Goal: Task Accomplishment & Management: Manage account settings

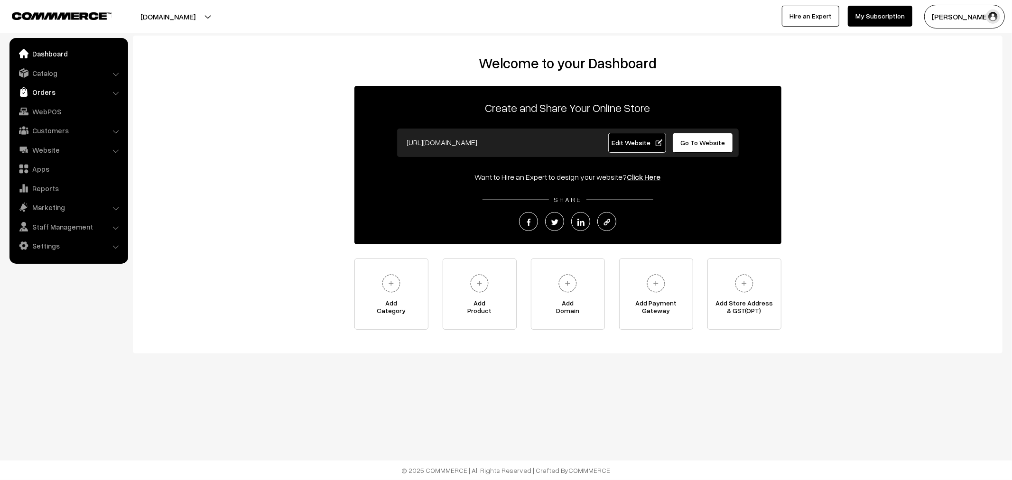
click at [49, 93] on link "Orders" at bounding box center [68, 92] width 113 height 17
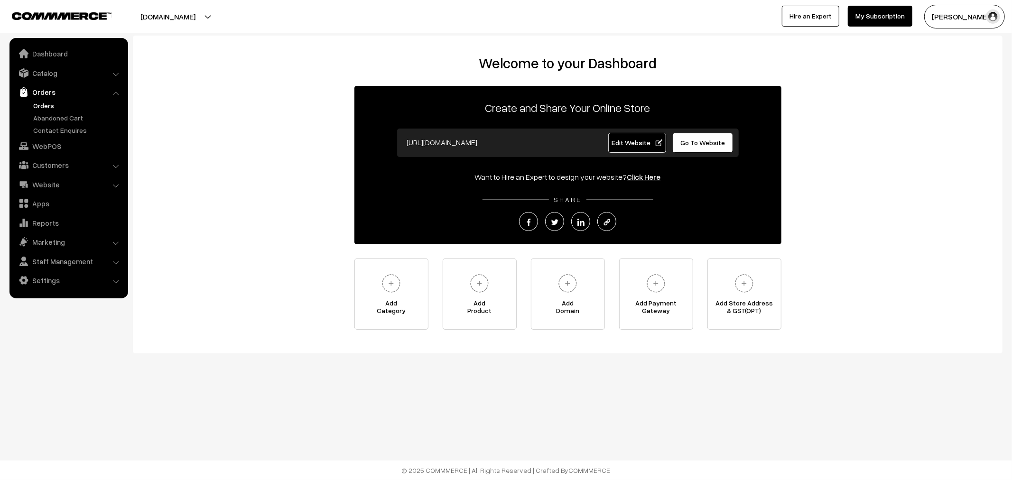
click at [50, 102] on link "Orders" at bounding box center [78, 106] width 94 height 10
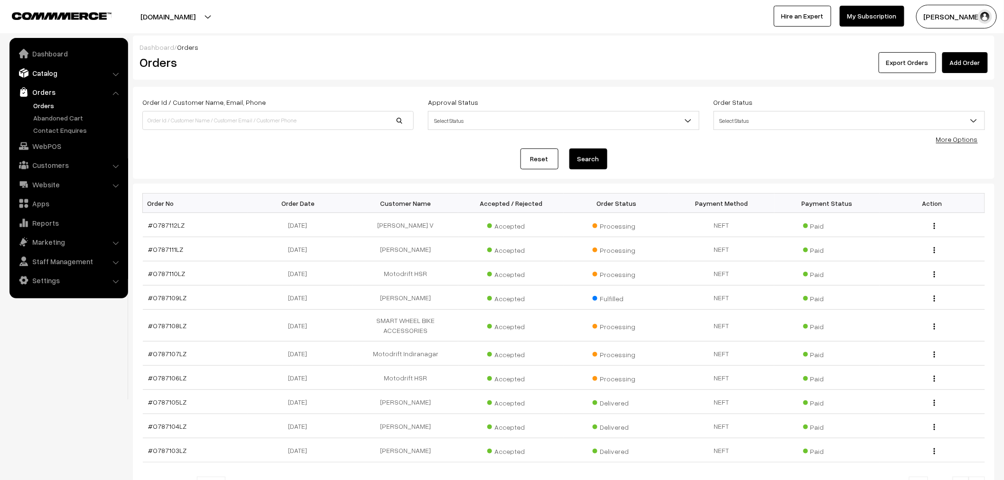
click at [78, 77] on link "Catalog" at bounding box center [68, 73] width 113 height 17
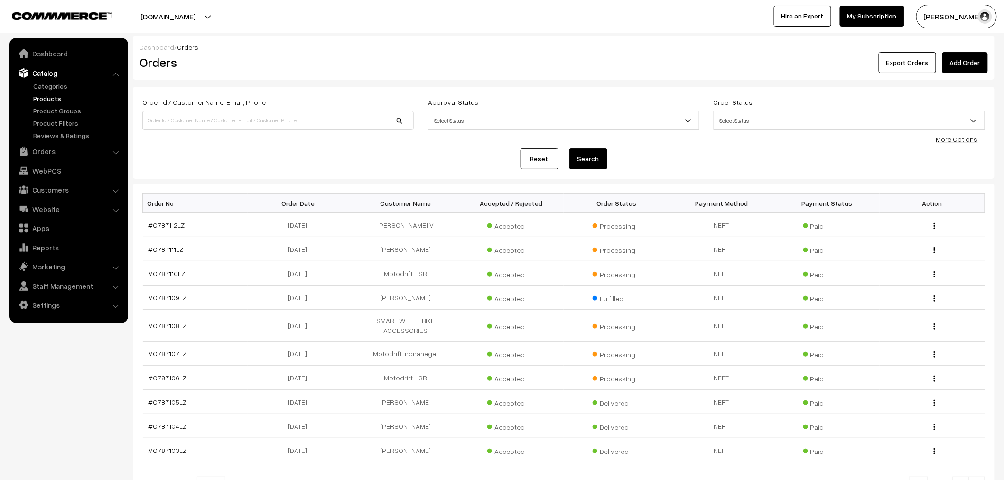
click at [49, 100] on link "Products" at bounding box center [78, 98] width 94 height 10
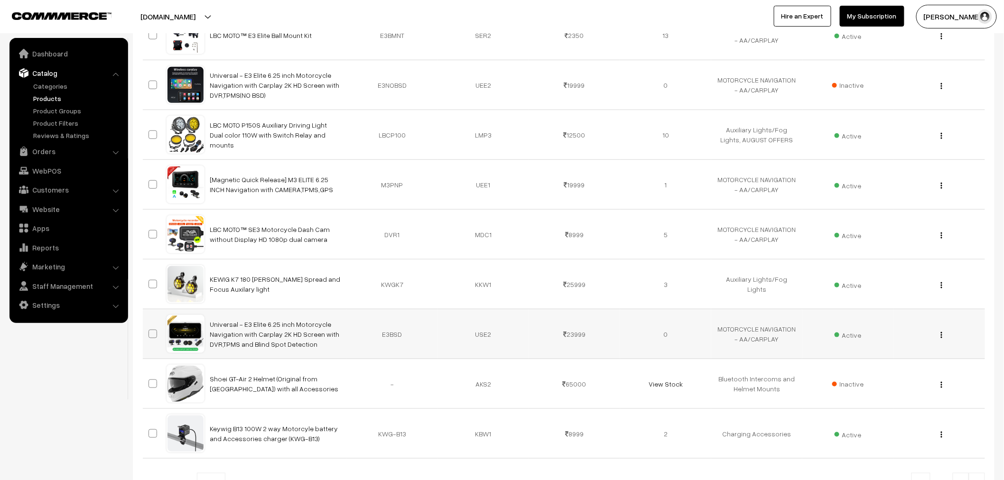
scroll to position [316, 0]
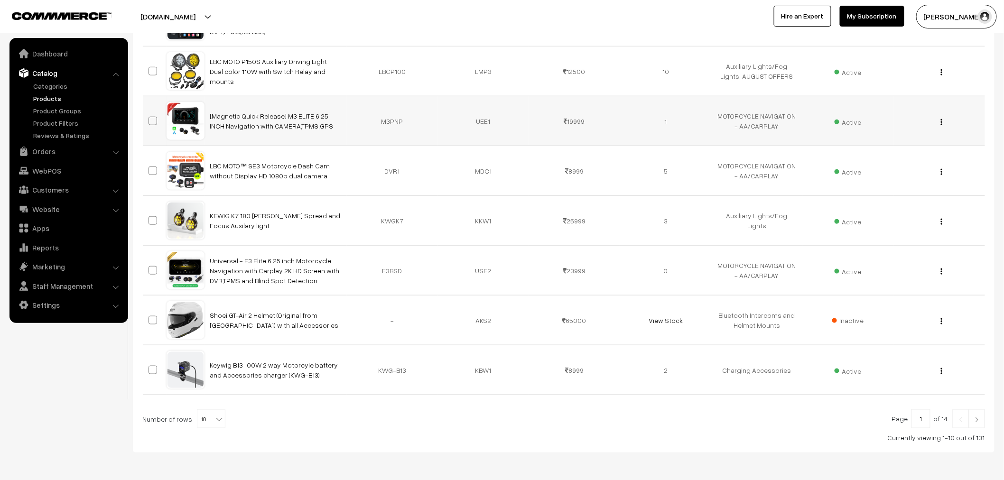
click at [941, 126] on div "View Edit Delete" at bounding box center [939, 121] width 80 height 10
click at [943, 125] on div "View Edit Delete" at bounding box center [939, 121] width 80 height 10
click at [942, 122] on img "button" at bounding box center [941, 122] width 1 height 6
click at [879, 157] on link "Edit" at bounding box center [899, 156] width 81 height 21
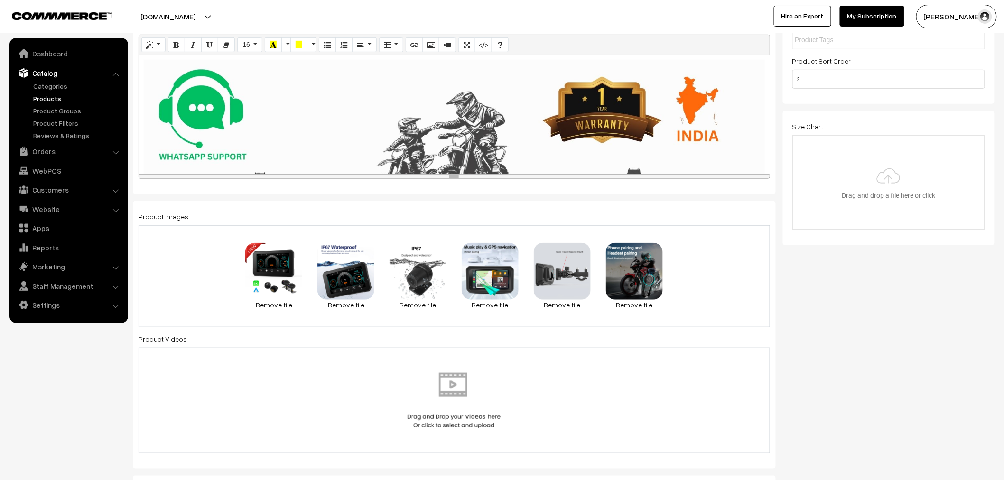
scroll to position [211, 0]
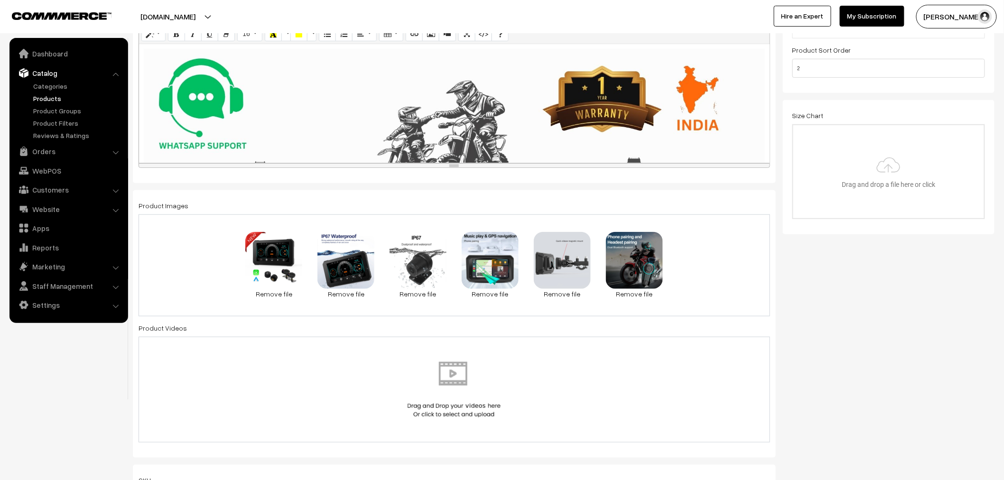
click at [463, 372] on img at bounding box center [454, 390] width 98 height 56
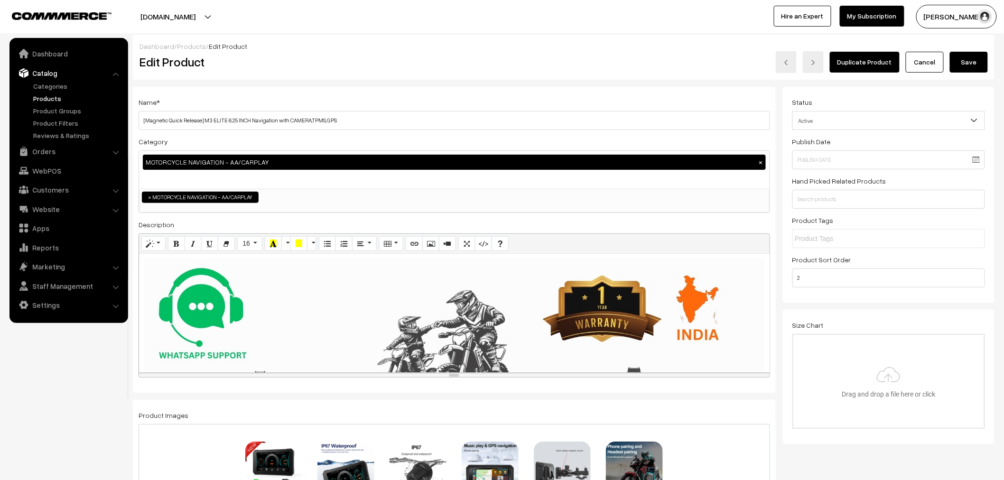
scroll to position [0, 0]
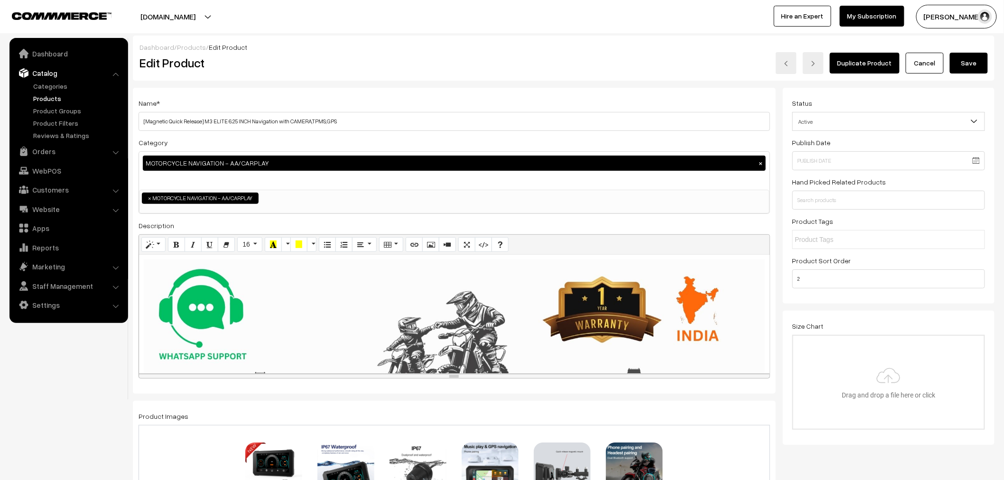
click at [976, 59] on button "Save" at bounding box center [969, 63] width 38 height 21
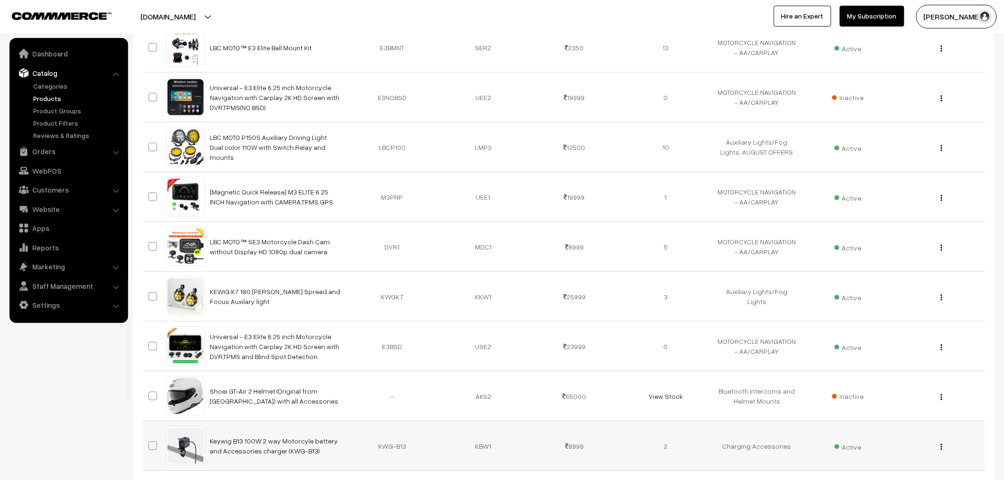
scroll to position [193, 0]
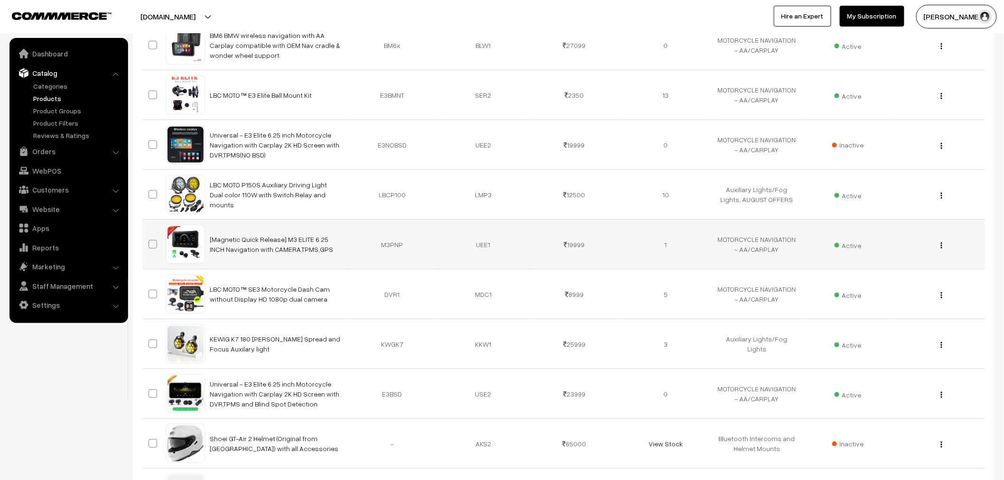
click at [940, 244] on div "View Edit Delete" at bounding box center [939, 245] width 80 height 10
click at [941, 244] on img "button" at bounding box center [941, 245] width 1 height 6
click at [895, 282] on link "Edit" at bounding box center [899, 280] width 81 height 21
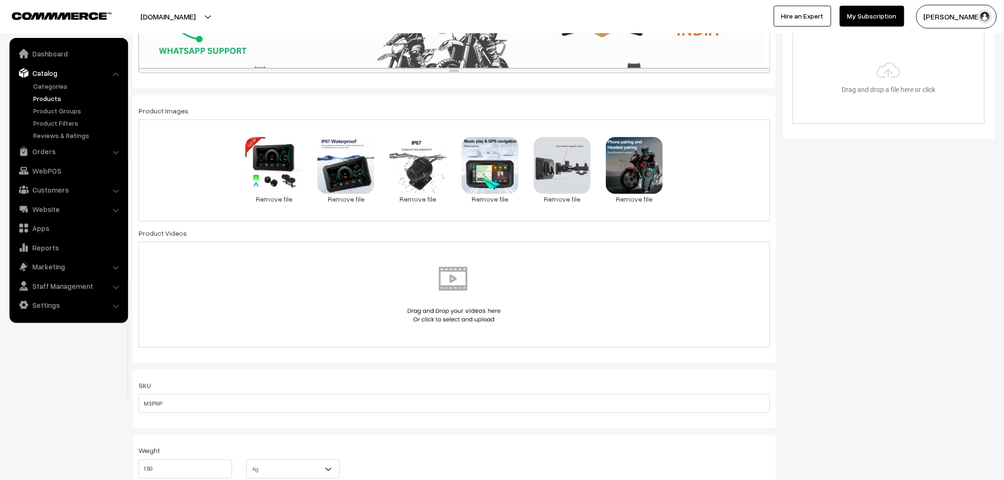
scroll to position [316, 0]
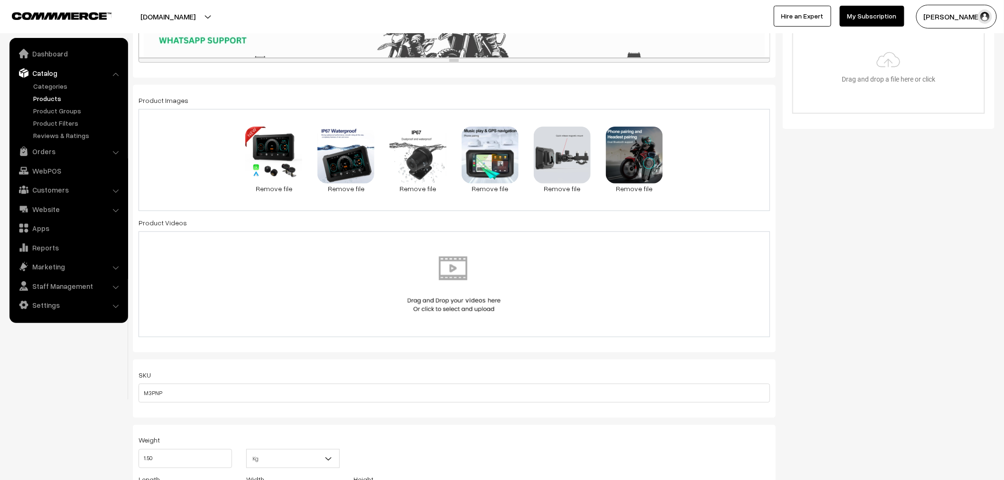
click at [442, 269] on img at bounding box center [454, 285] width 98 height 56
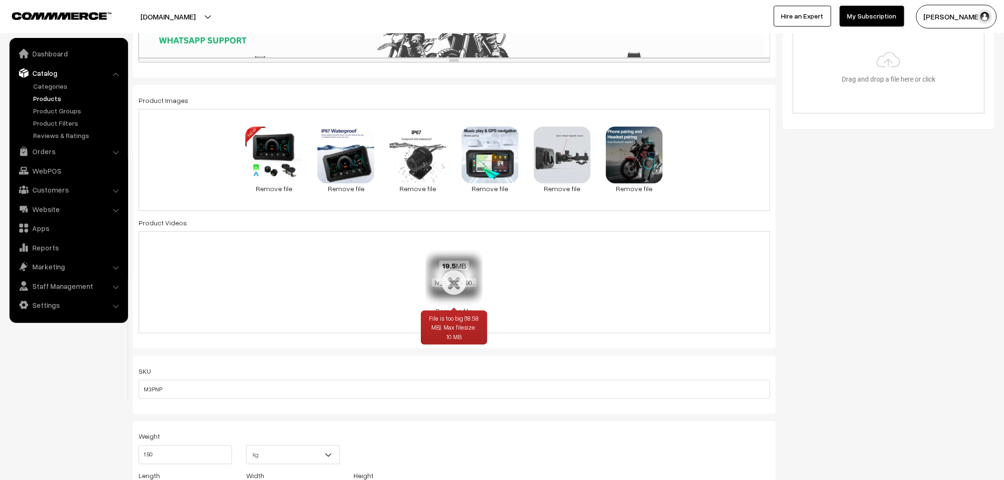
click at [452, 292] on div "19.5 MB lv_0_20250906095217.mp4" at bounding box center [454, 274] width 57 height 51
click at [453, 287] on span "lv_0_20250906095217.mp4" at bounding box center [470, 283] width 77 height 9
click at [453, 283] on span "lv_0_20250906095217.mp4" at bounding box center [470, 283] width 77 height 9
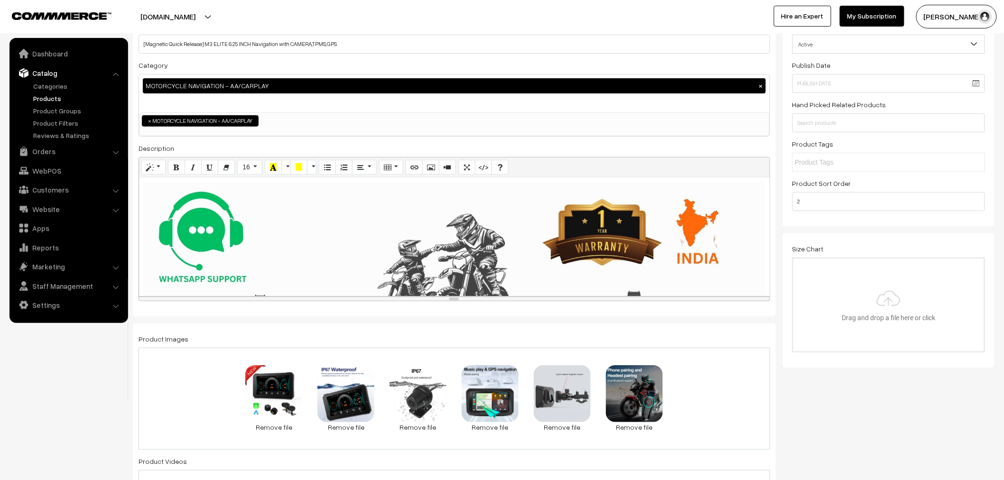
scroll to position [0, 0]
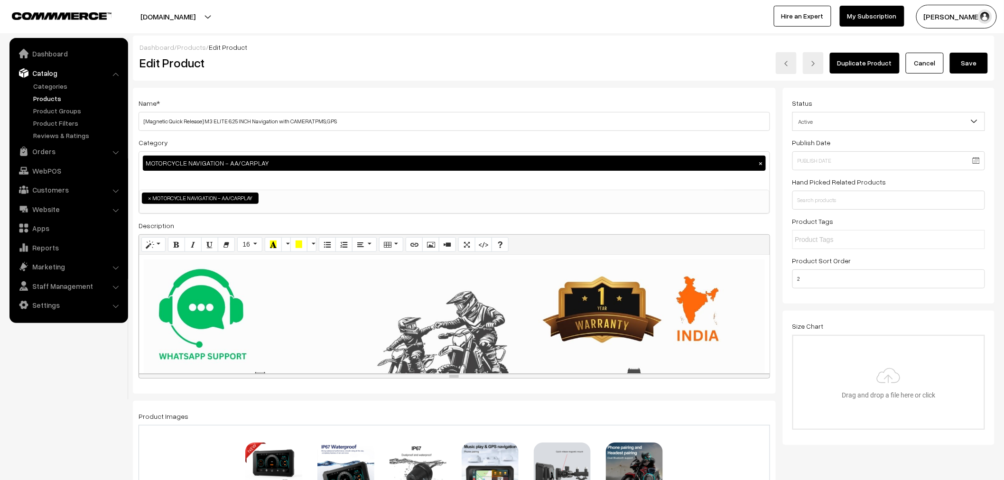
click at [964, 64] on button "Save" at bounding box center [969, 63] width 38 height 21
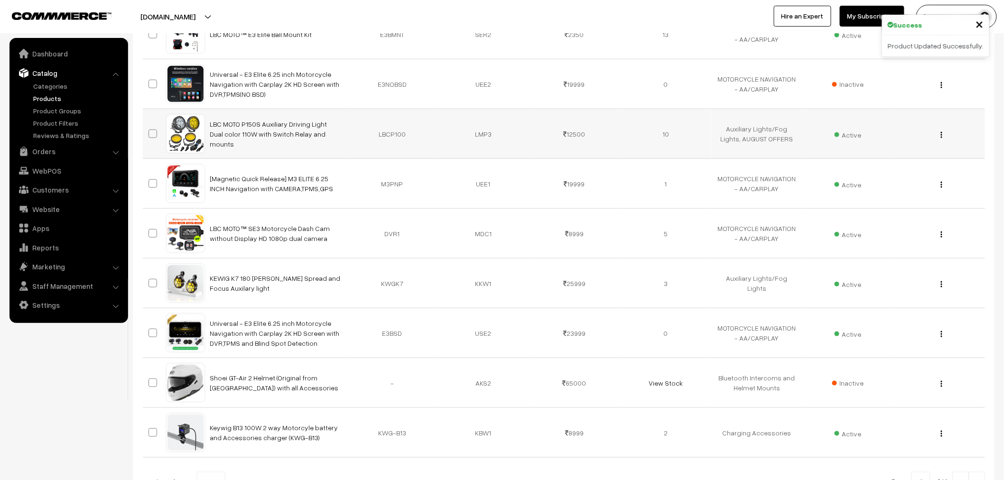
scroll to position [263, 0]
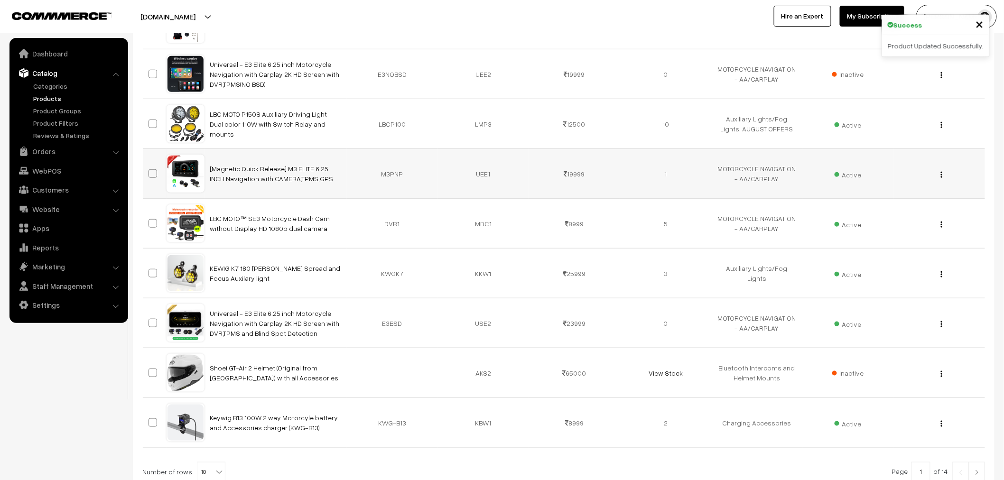
click at [940, 178] on button "button" at bounding box center [941, 175] width 2 height 8
click at [921, 207] on link "Edit" at bounding box center [899, 209] width 81 height 21
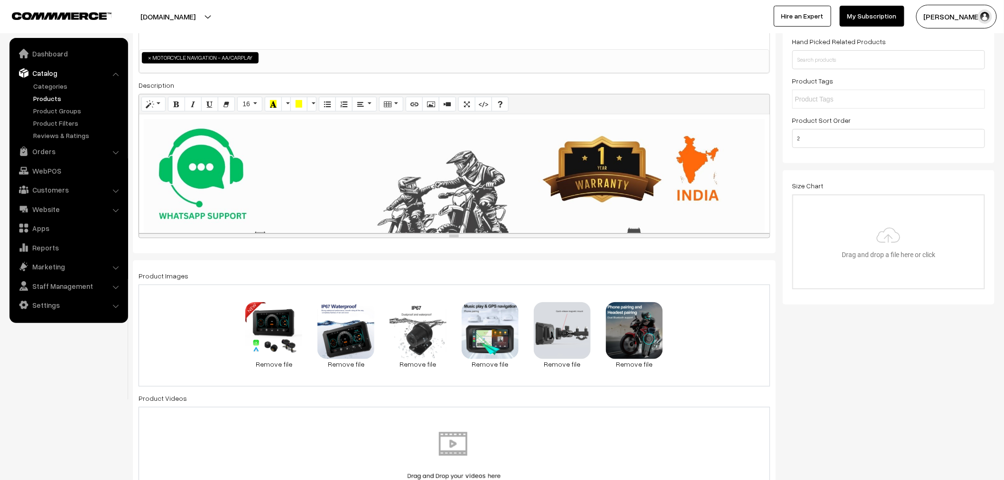
scroll to position [158, 0]
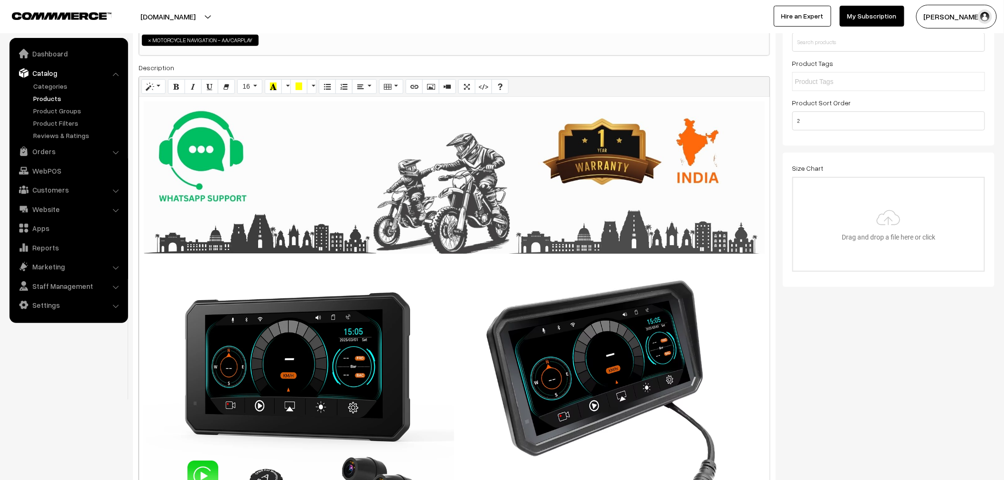
drag, startPoint x: 587, startPoint y: 220, endPoint x: 544, endPoint y: 503, distance: 286.1
click at [544, 322] on html "Thank you for showing interest. Our team will call you shortly. Close lbcmoto.c…" at bounding box center [502, 82] width 1004 height 480
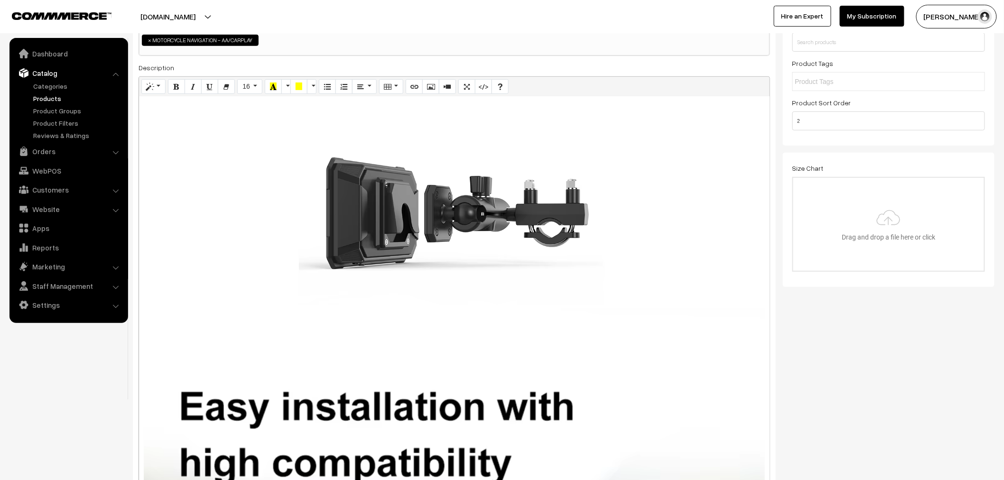
scroll to position [1107, 0]
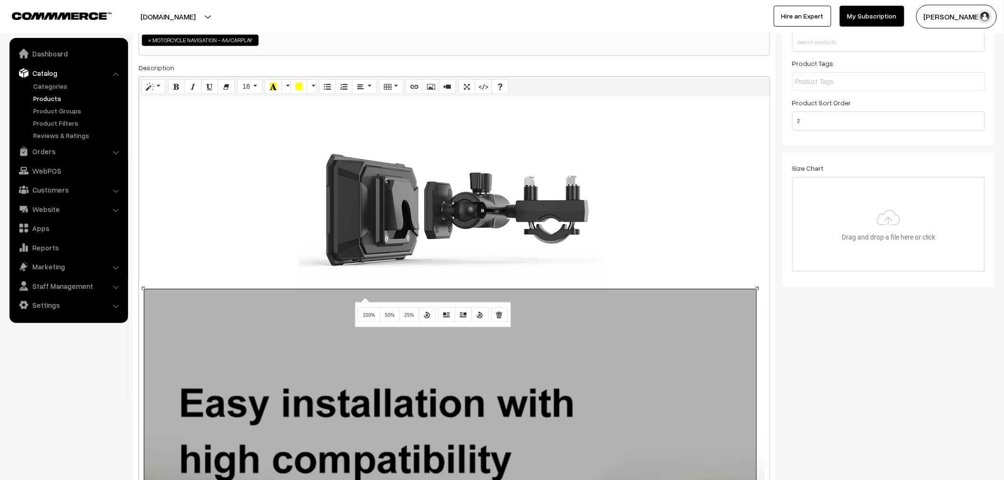
click at [364, 297] on div "1292x1937 (Original: 1000x1499) Screen projection function: Supports Wireless A…" at bounding box center [454, 298] width 631 height 403
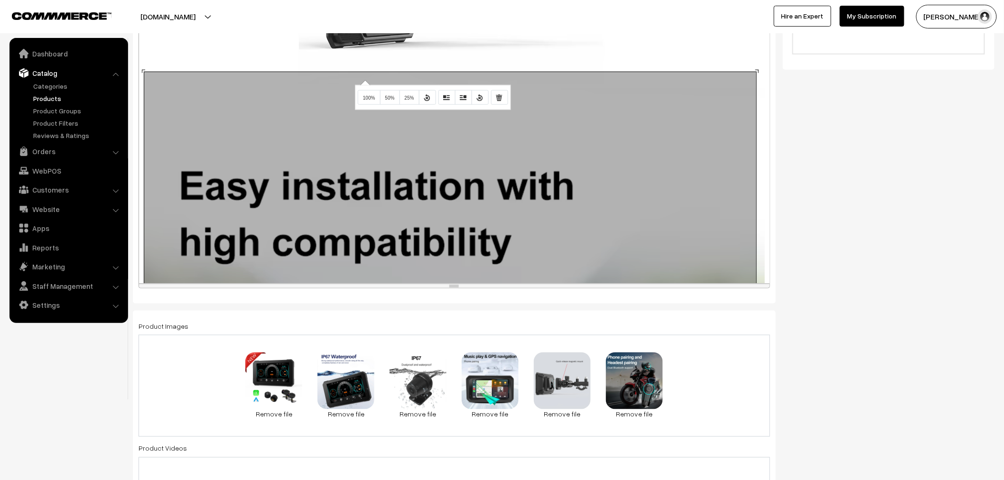
scroll to position [369, 0]
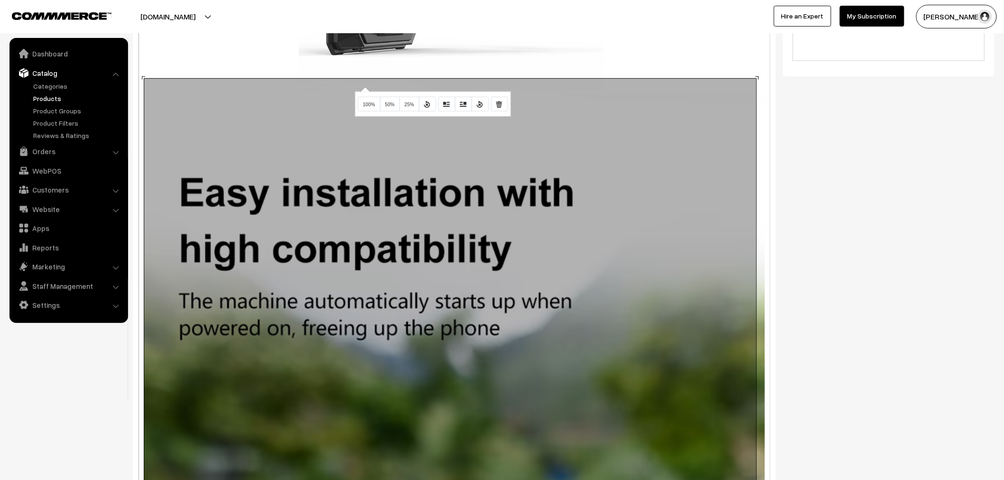
drag, startPoint x: 442, startPoint y: 292, endPoint x: 448, endPoint y: 367, distance: 75.2
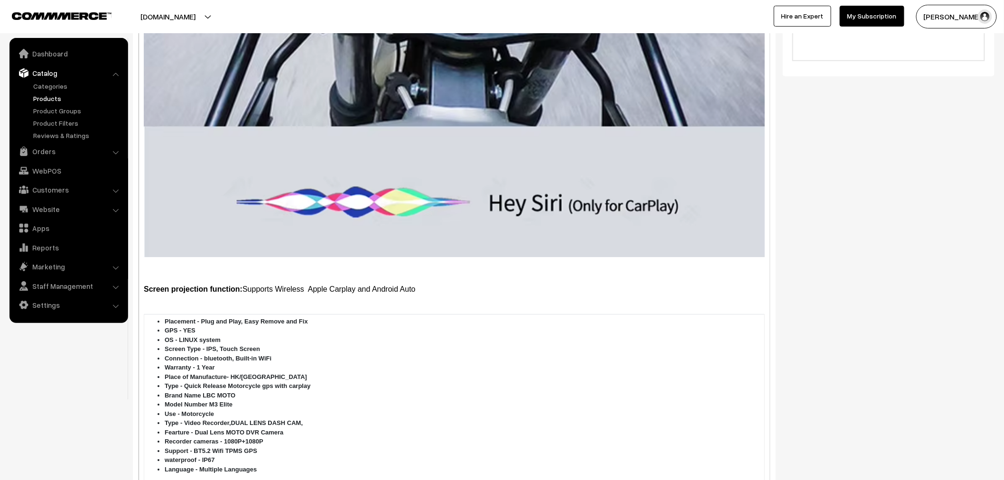
scroll to position [2583, 0]
click at [171, 264] on p at bounding box center [454, 269] width 621 height 11
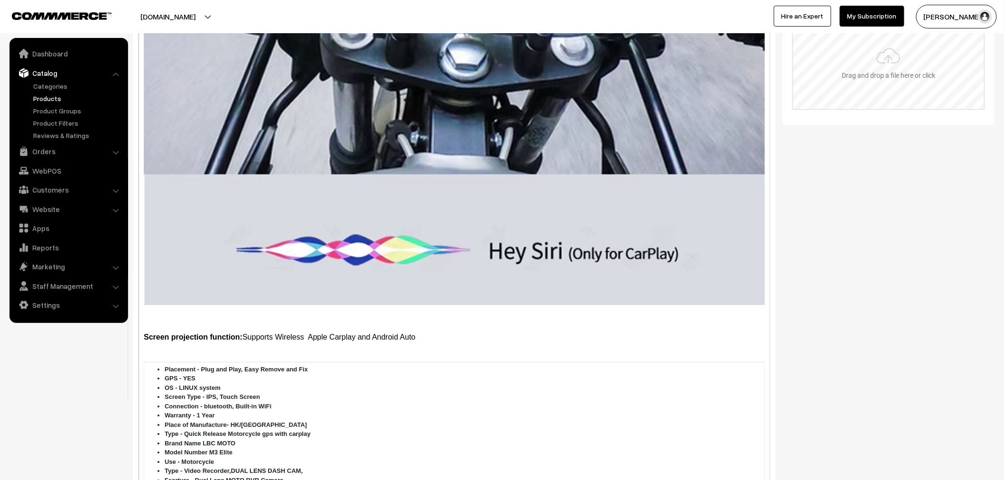
scroll to position [158, 0]
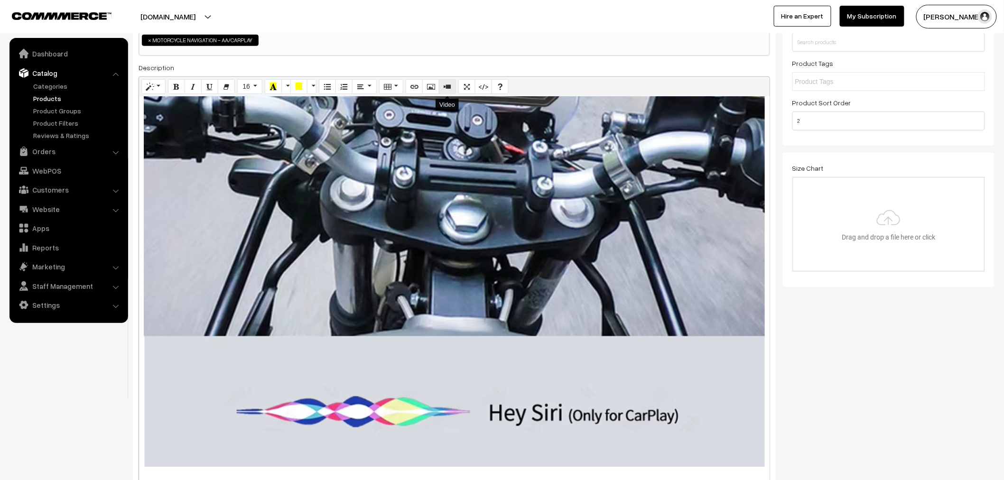
click at [442, 89] on button "Video" at bounding box center [447, 86] width 17 height 15
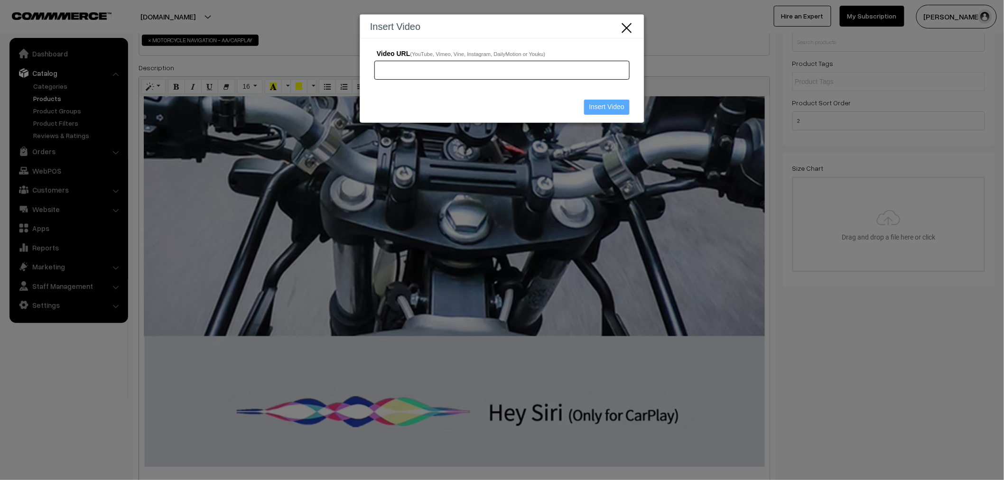
paste input "https://drive.google.com/file/d/1_jNcY5Zjb3zua6YXMSAMnqyaBWUFUM39/view?usp=shar…"
drag, startPoint x: 581, startPoint y: 72, endPoint x: 714, endPoint y: 79, distance: 133.1
click at [714, 79] on div "Insert Video Video URL (YouTube, Vimeo, Vine, Instagram, DailyMotion or Youku) …" at bounding box center [502, 240] width 1004 height 480
type input "https://drive.google.com/file/d/1_jNcY5Zjb3zua6YXMSAMnqyaBWUFUM39/view"
click at [611, 110] on input "Insert Video" at bounding box center [607, 107] width 46 height 15
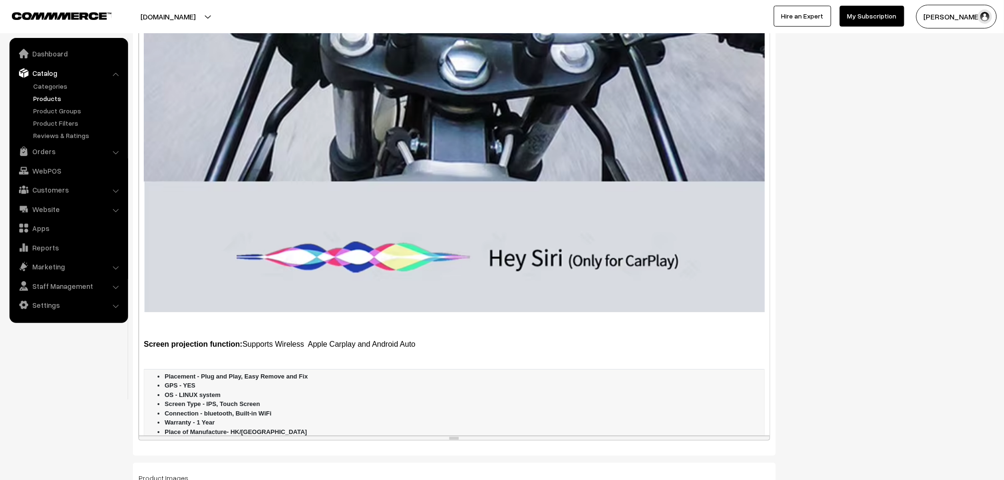
scroll to position [2462, 0]
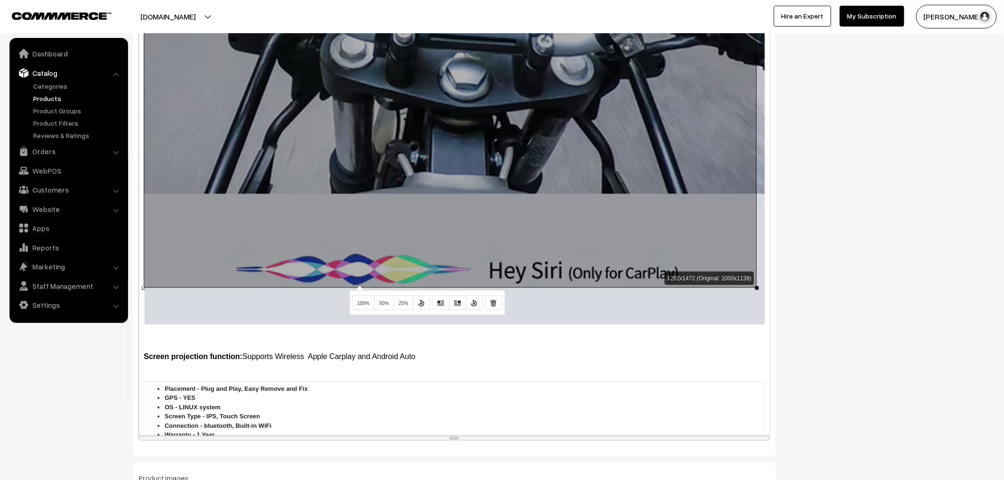
click at [358, 285] on div "1292x1472 (Original: 1000x1139) Screen projection function: Supports Wireless A…" at bounding box center [454, 134] width 631 height 602
click at [253, 295] on div "Screen projection function: Supports Wireless Apple Carplay and Android Auto Pl…" at bounding box center [454, 134] width 631 height 602
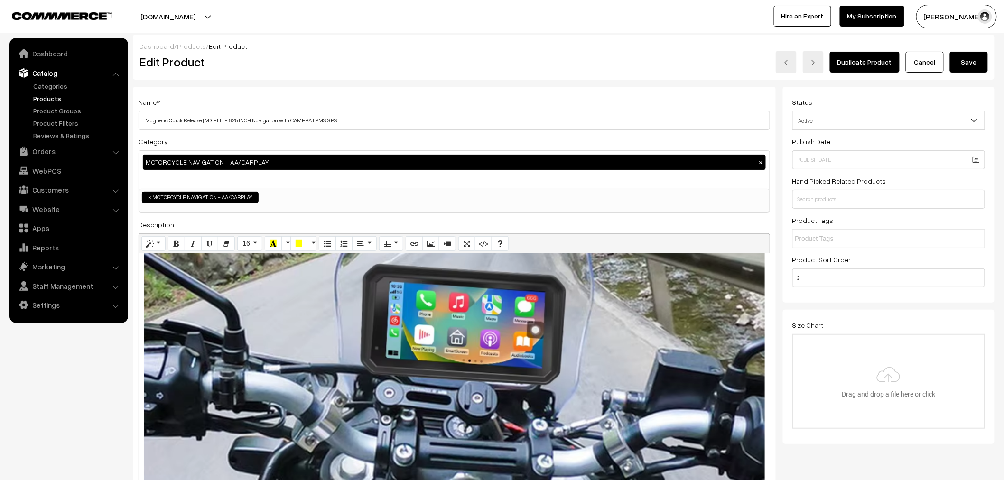
scroll to position [0, 0]
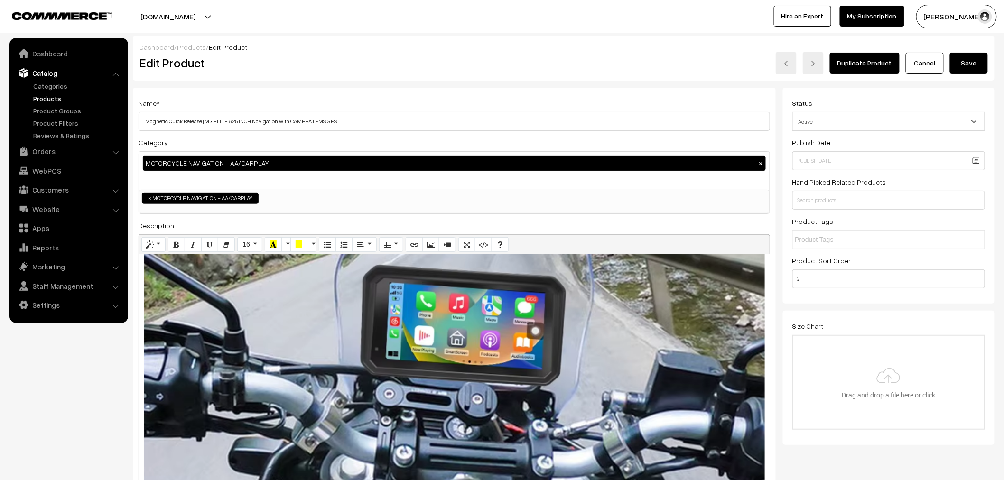
click at [960, 71] on button "Save" at bounding box center [969, 63] width 38 height 21
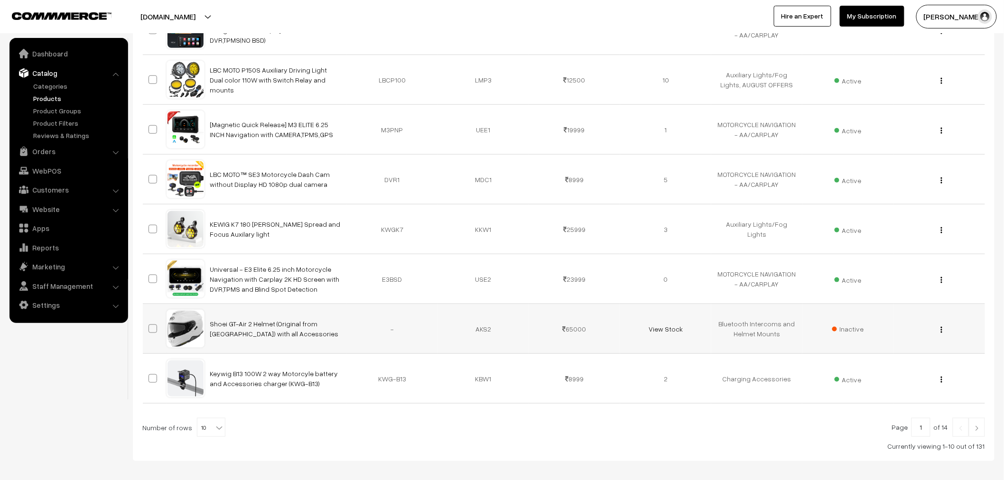
scroll to position [316, 0]
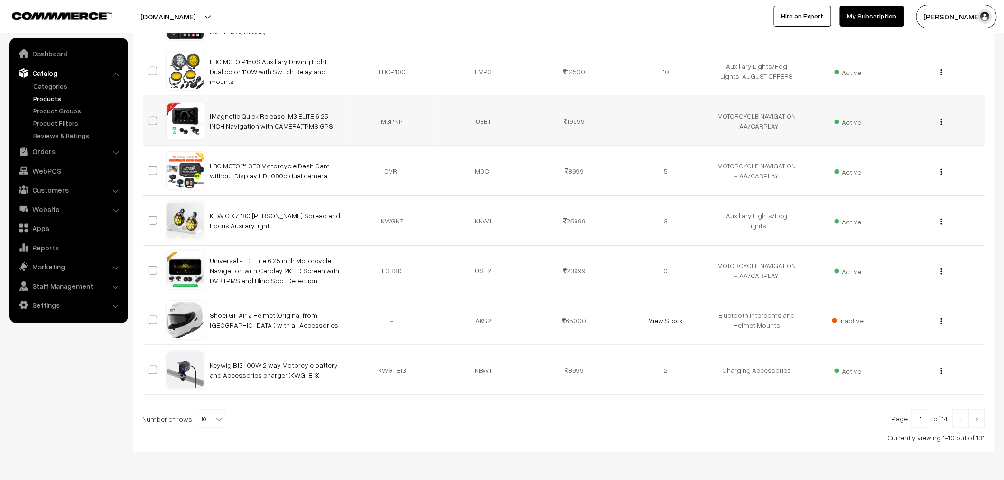
click at [940, 124] on button "button" at bounding box center [941, 122] width 2 height 8
click at [898, 160] on link "Edit" at bounding box center [899, 156] width 81 height 21
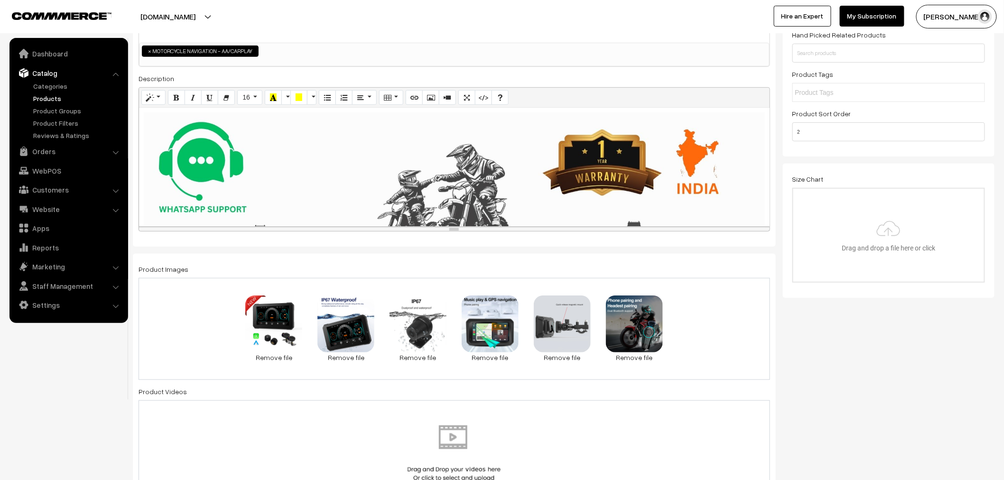
scroll to position [316, 0]
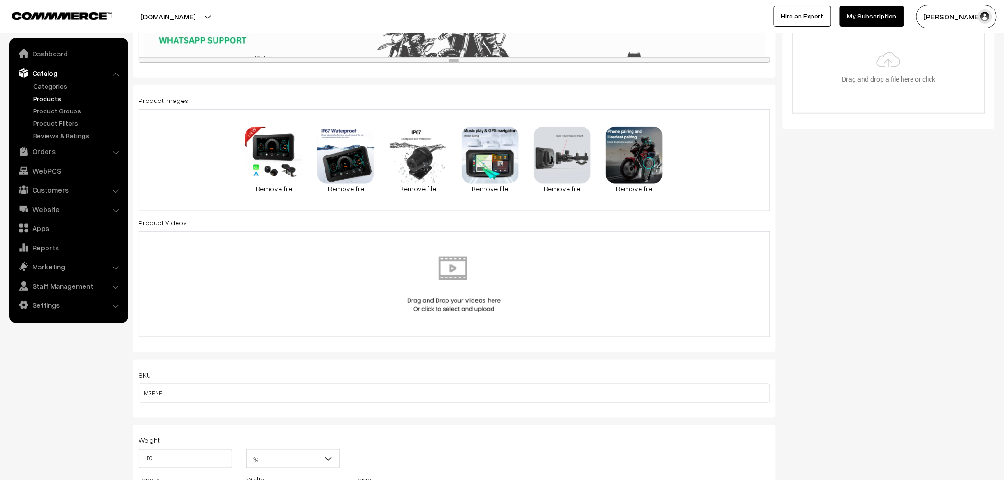
click at [463, 278] on img at bounding box center [454, 285] width 98 height 56
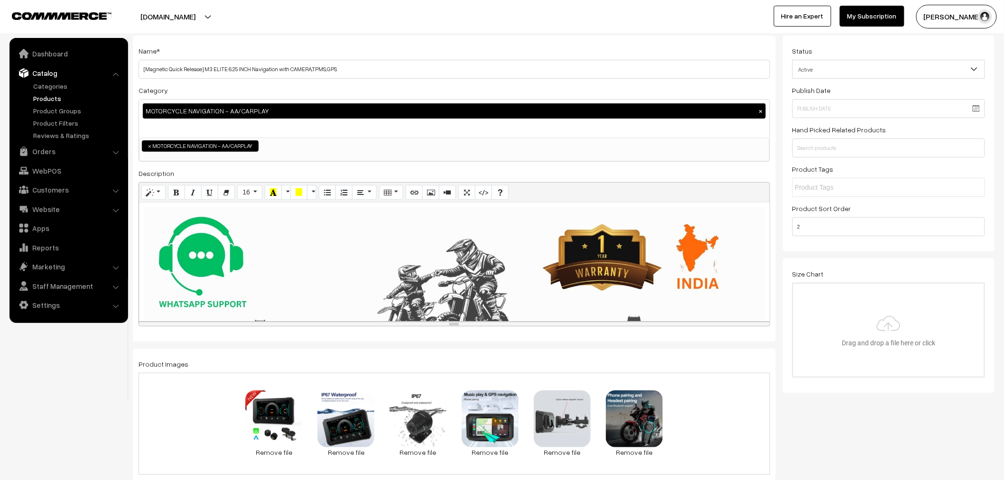
scroll to position [0, 0]
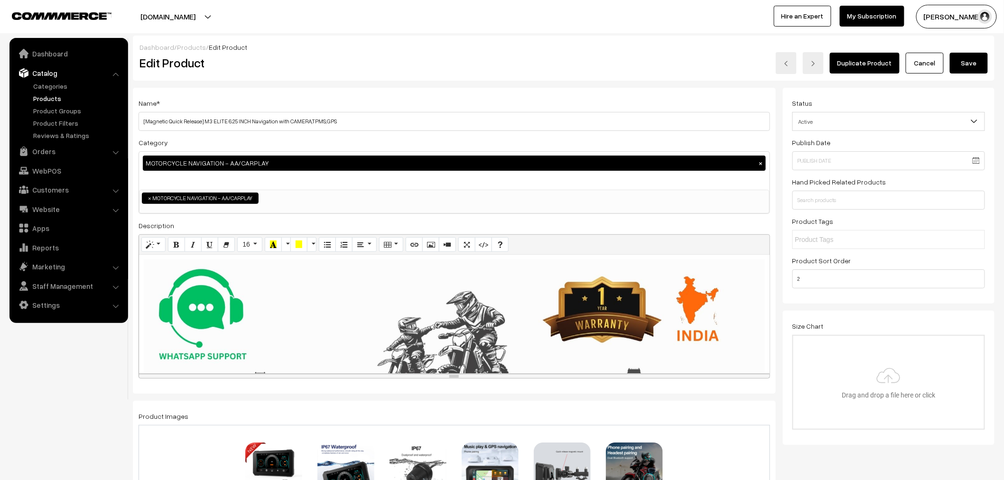
click at [967, 63] on button "Save" at bounding box center [969, 63] width 38 height 21
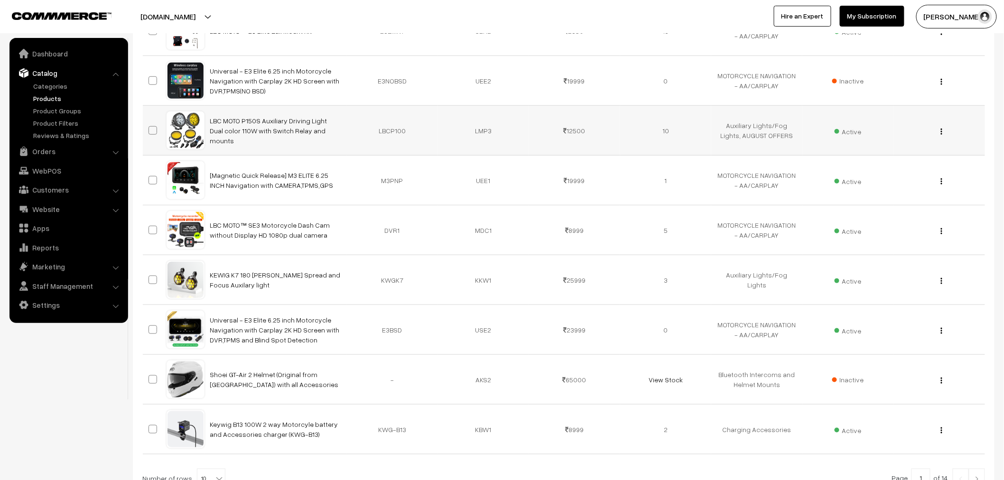
scroll to position [263, 0]
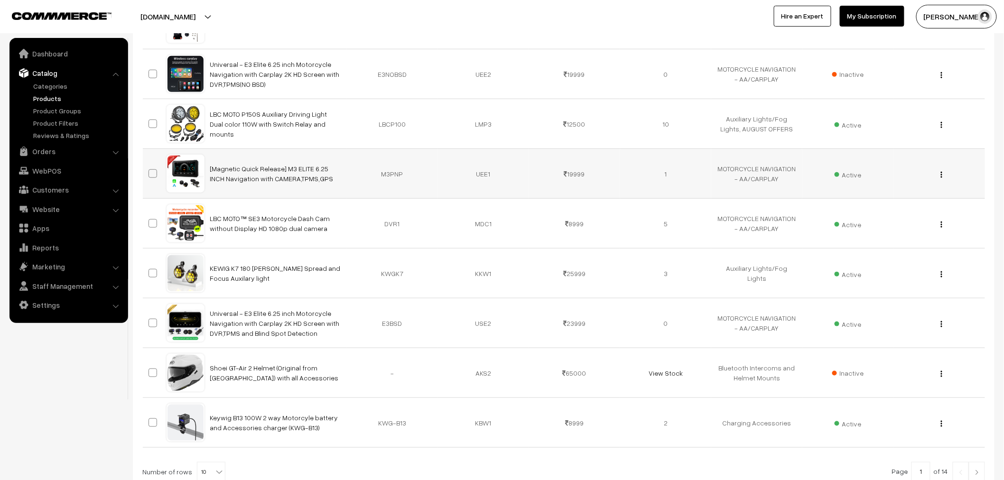
click at [941, 177] on img "button" at bounding box center [941, 175] width 1 height 6
click at [917, 201] on link "Edit" at bounding box center [899, 209] width 81 height 21
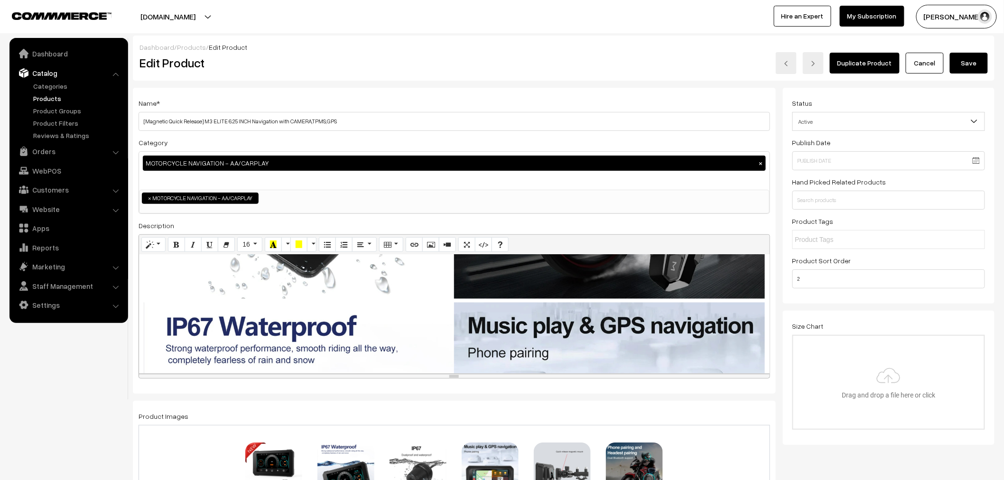
scroll to position [263, 0]
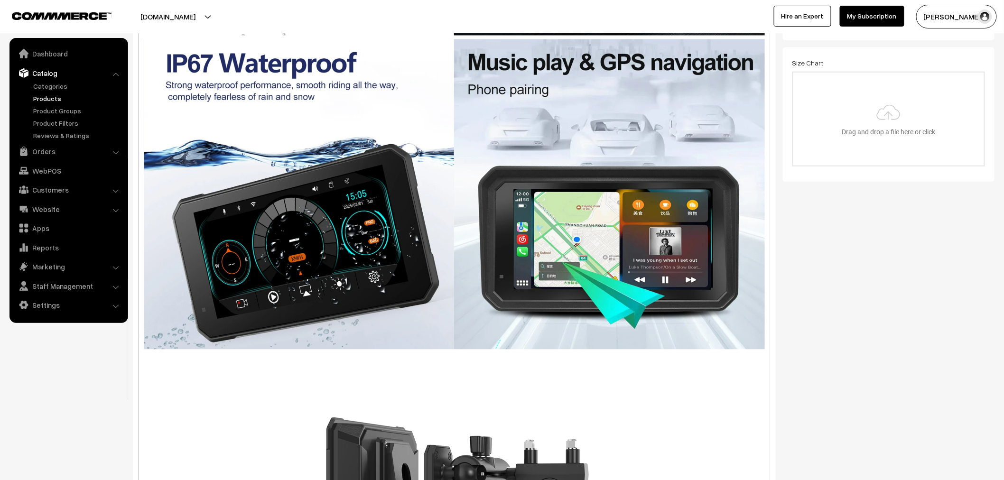
drag, startPoint x: 553, startPoint y: 112, endPoint x: 455, endPoint y: 312, distance: 223.2
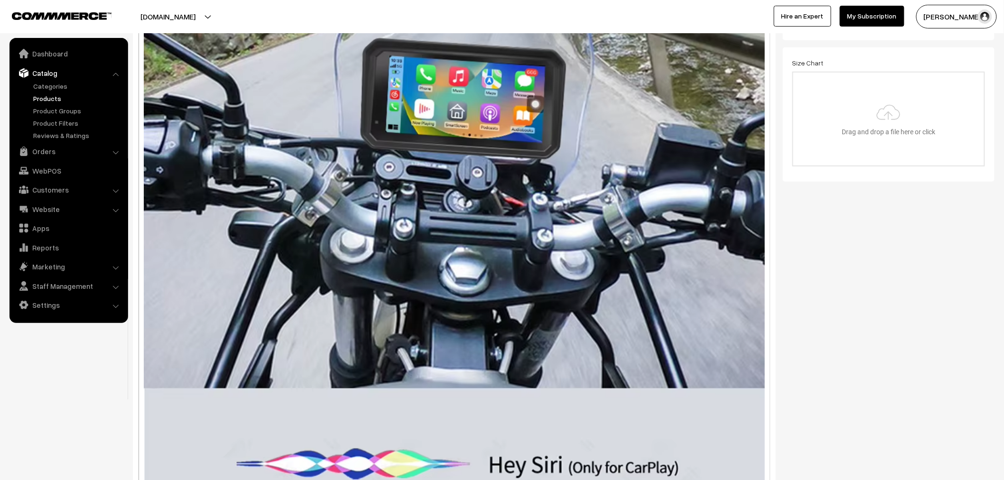
scroll to position [2741, 0]
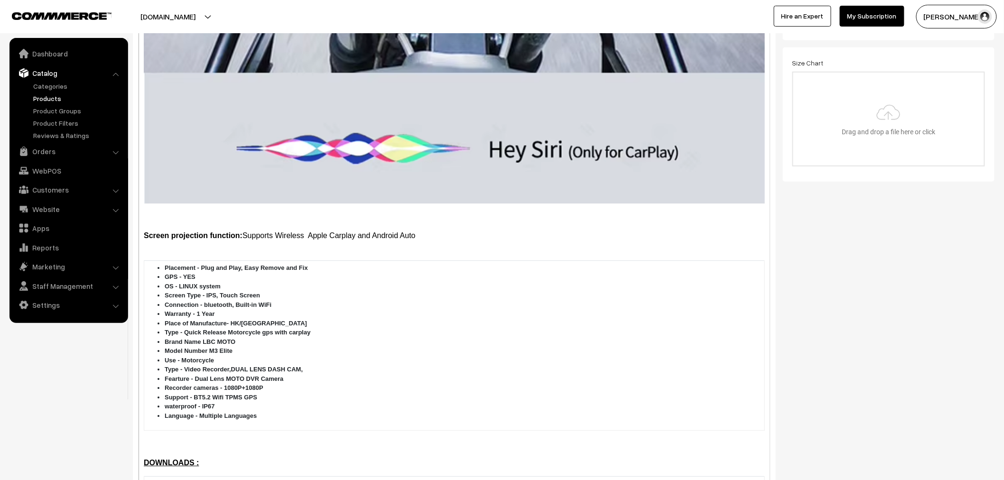
click at [152, 211] on p at bounding box center [454, 216] width 621 height 11
paste div
drag, startPoint x: 722, startPoint y: 182, endPoint x: 124, endPoint y: 185, distance: 597.9
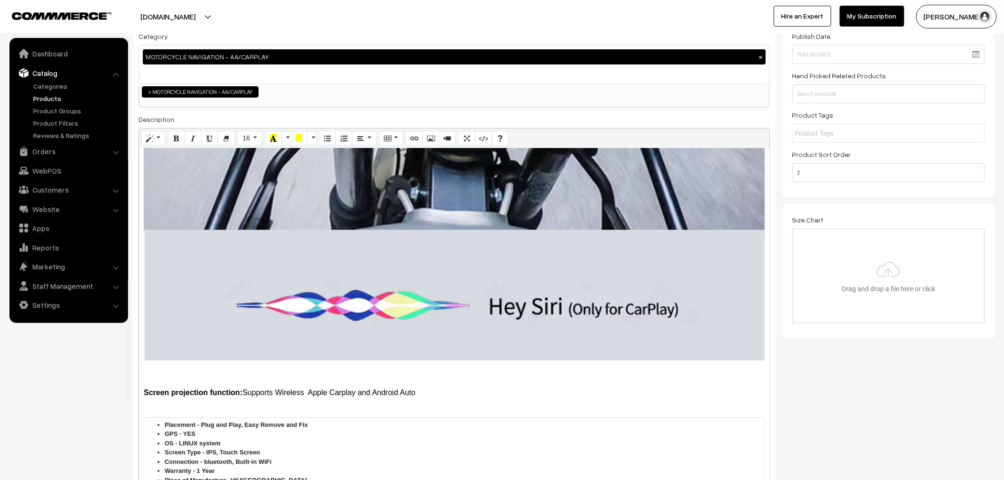
scroll to position [105, 0]
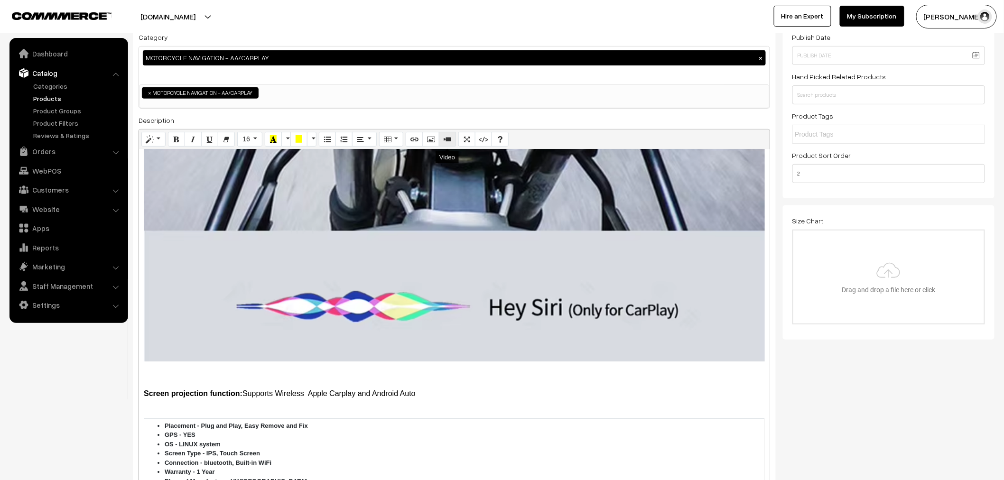
click at [447, 141] on icon "Video" at bounding box center [447, 139] width 7 height 8
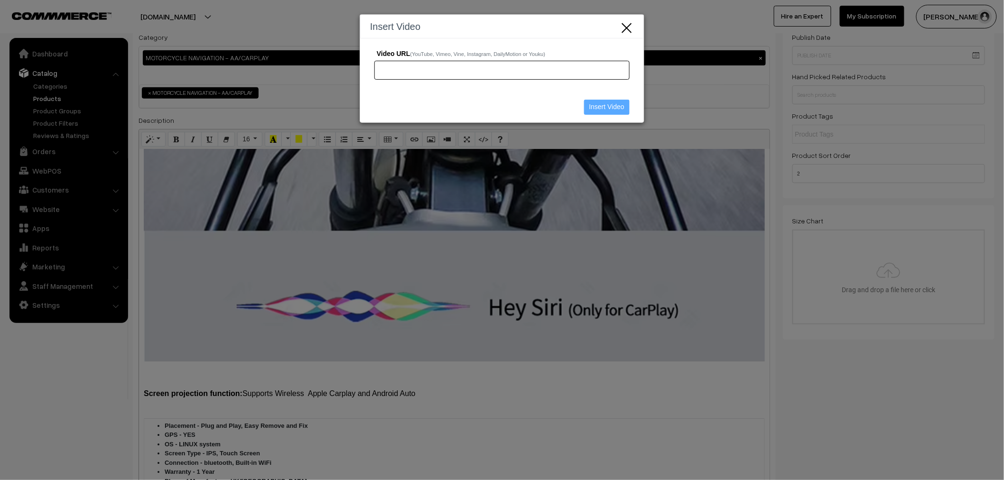
paste input "https://cdn.commmerce.com/uploads/live-by-compass-moto-designs/productImages/fu…"
click at [613, 107] on input "Insert Video" at bounding box center [607, 107] width 46 height 15
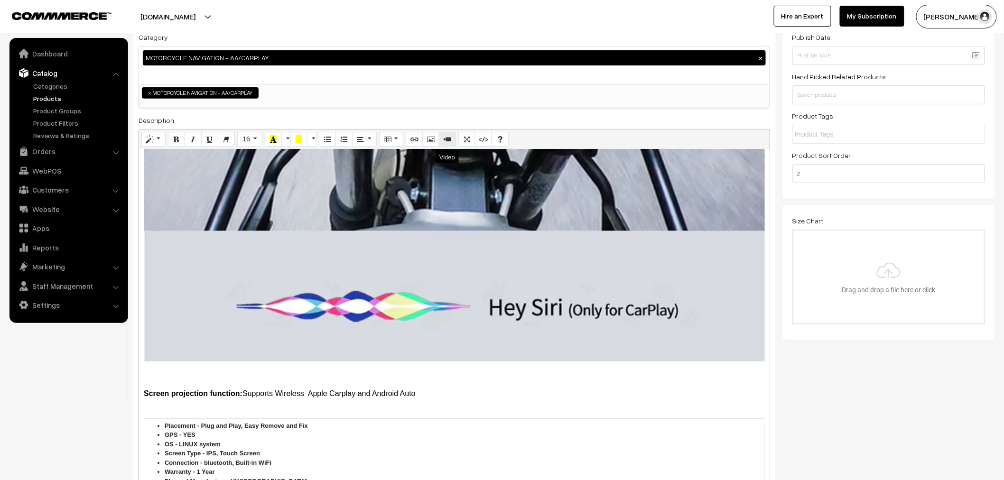
click at [445, 142] on icon "Video" at bounding box center [447, 139] width 7 height 8
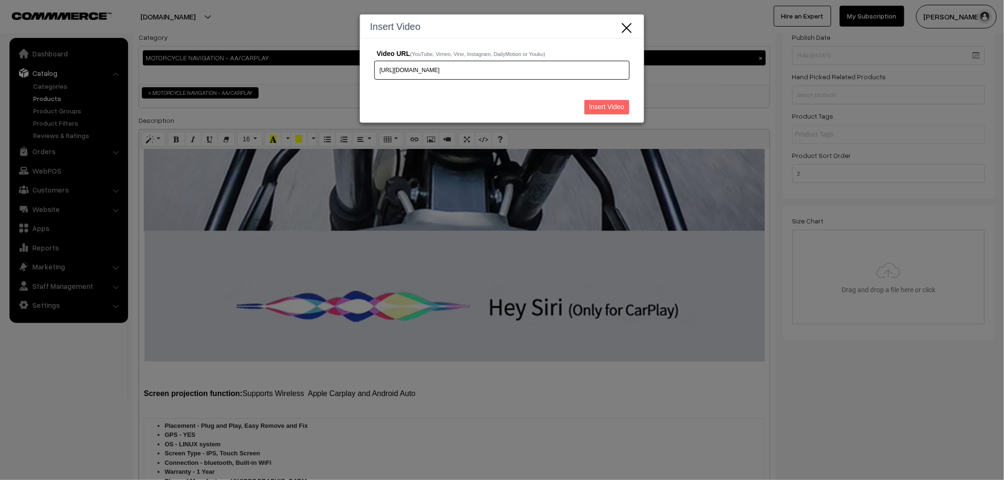
click at [612, 74] on input "https://cdn.commmerce.com/uploads/live-by-compass-moto-designs/productImages/fu…" at bounding box center [501, 70] width 255 height 19
click at [612, 71] on input "https://cdn.commmerce.com/uploads/live-by-compass-moto-designs/productImages/fu…" at bounding box center [501, 70] width 255 height 19
drag, startPoint x: 612, startPoint y: 71, endPoint x: 657, endPoint y: 72, distance: 44.6
click at [657, 72] on div "Insert Video Video URL (YouTube, Vimeo, Vine, Instagram, DailyMotion or Youku) …" at bounding box center [502, 240] width 1004 height 480
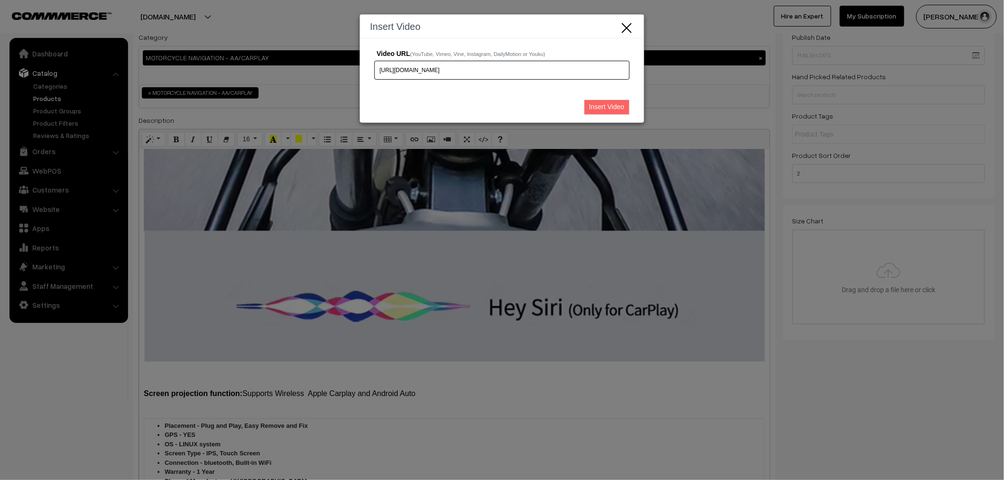
type input "https://cdn.commmerce.com/uploads/live-by-compass-moto-designs/productImages/fu…"
click at [611, 103] on input "Insert Video" at bounding box center [607, 107] width 46 height 15
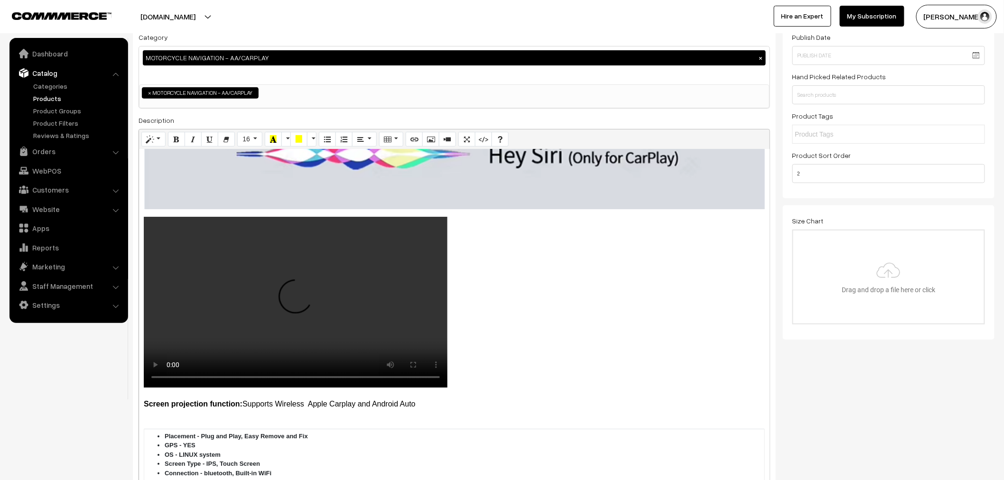
scroll to position [2900, 0]
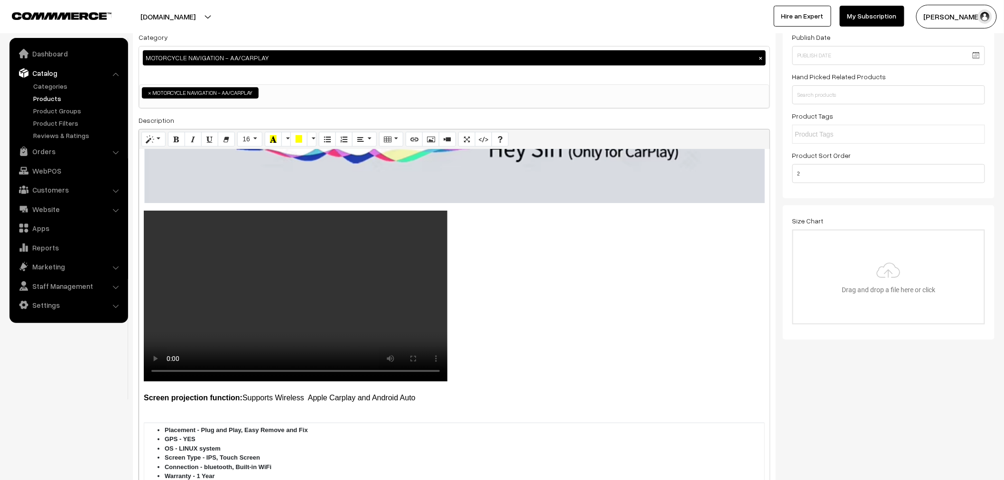
click at [416, 288] on video at bounding box center [296, 296] width 304 height 171
click at [388, 229] on video at bounding box center [296, 296] width 304 height 171
click at [413, 271] on video at bounding box center [296, 296] width 304 height 171
click at [372, 139] on button "Paragraph" at bounding box center [364, 139] width 24 height 15
click at [378, 158] on icon "Align center (CTRL+SHIFT+E)" at bounding box center [380, 157] width 7 height 8
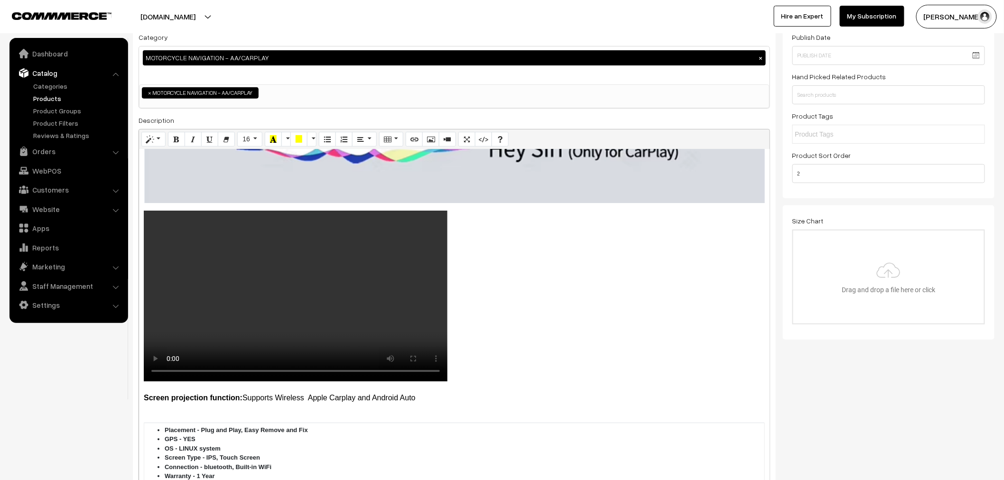
click at [144, 215] on video at bounding box center [296, 296] width 304 height 171
click at [140, 214] on div "Screen projection function: Supports Wireless Apple Carplay and Android Auto Pl…" at bounding box center [454, 397] width 631 height 496
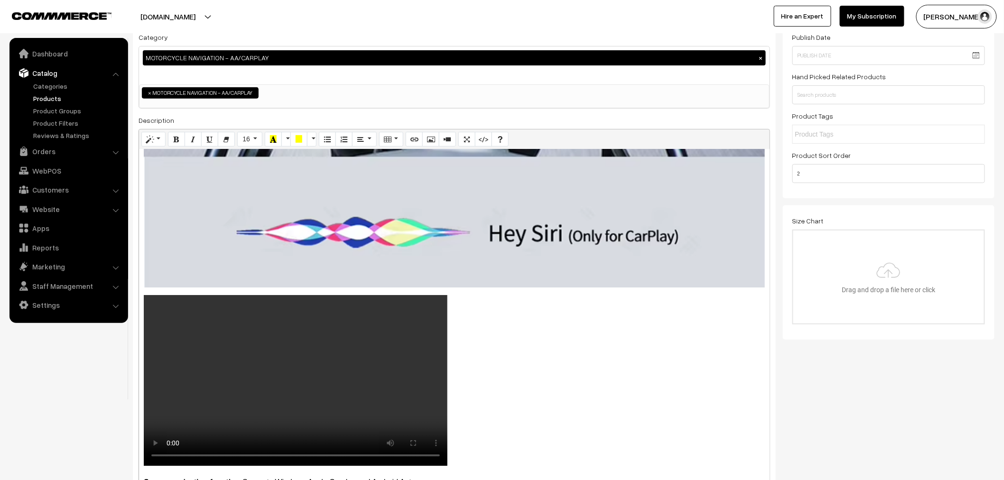
scroll to position [2794, 0]
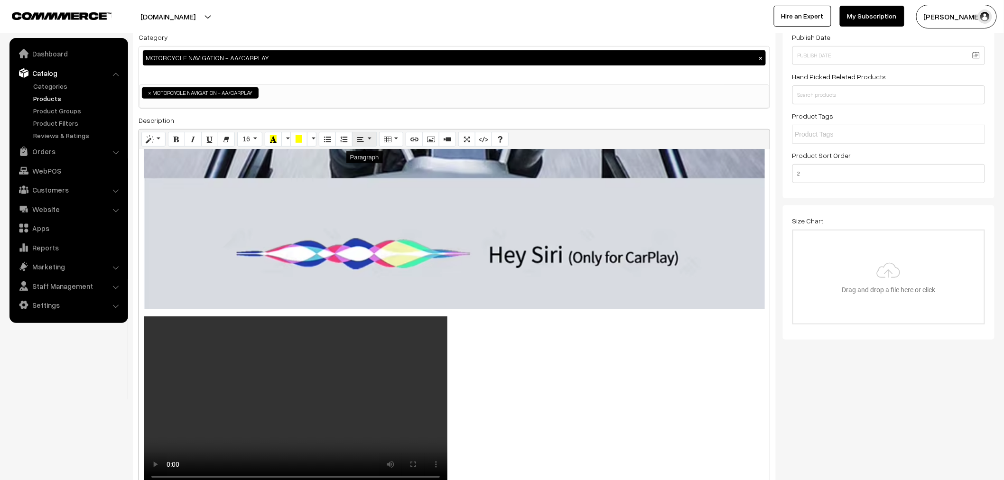
click at [359, 145] on button "Paragraph" at bounding box center [364, 139] width 24 height 15
click at [383, 160] on icon "Align center (CTRL+SHIFT+E)" at bounding box center [380, 157] width 7 height 8
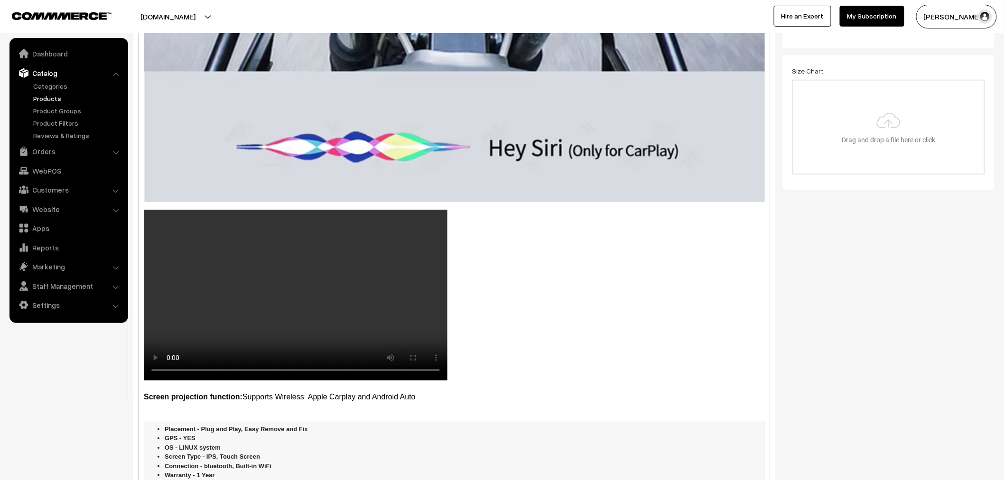
scroll to position [2895, 0]
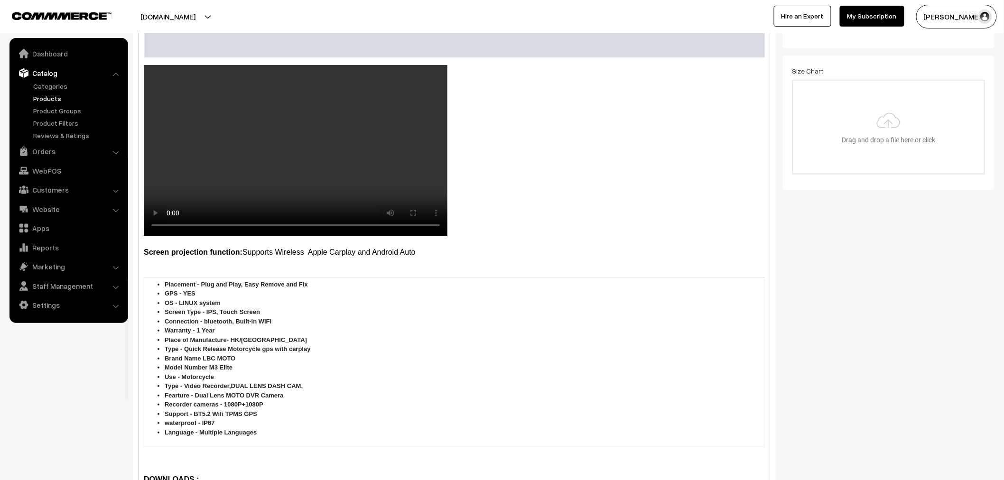
click at [139, 133] on div "Screen projection function: Supports Wireless Apple Carplay and Android Auto Pl…" at bounding box center [454, 248] width 631 height 496
click at [208, 125] on video at bounding box center [296, 150] width 304 height 171
click at [504, 154] on p at bounding box center [454, 152] width 621 height 174
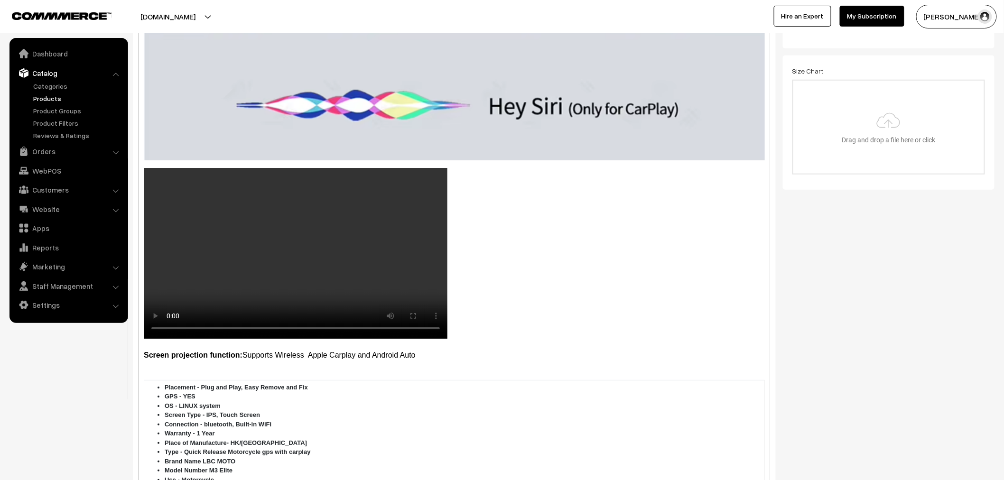
scroll to position [2790, 0]
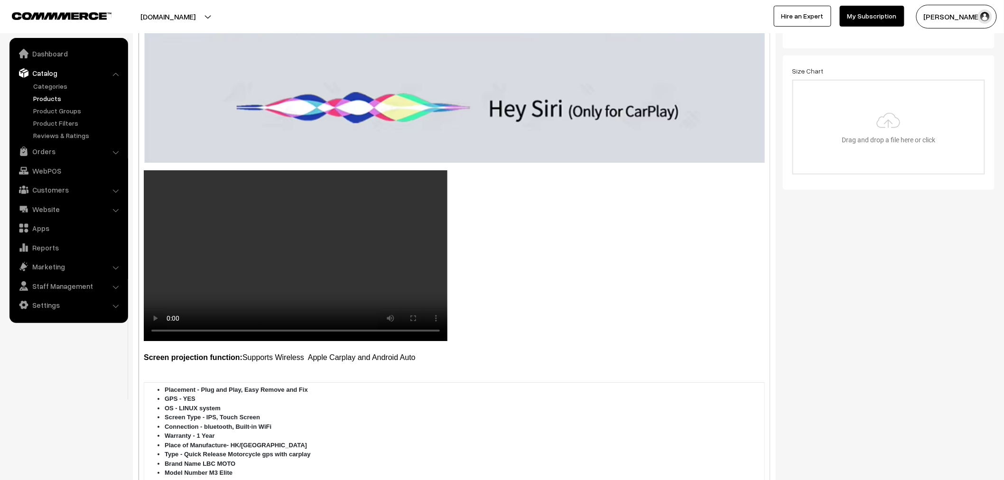
drag, startPoint x: 342, startPoint y: 193, endPoint x: 347, endPoint y: 184, distance: 10.2
click at [343, 192] on video at bounding box center [296, 255] width 304 height 171
click at [570, 257] on p at bounding box center [454, 257] width 621 height 174
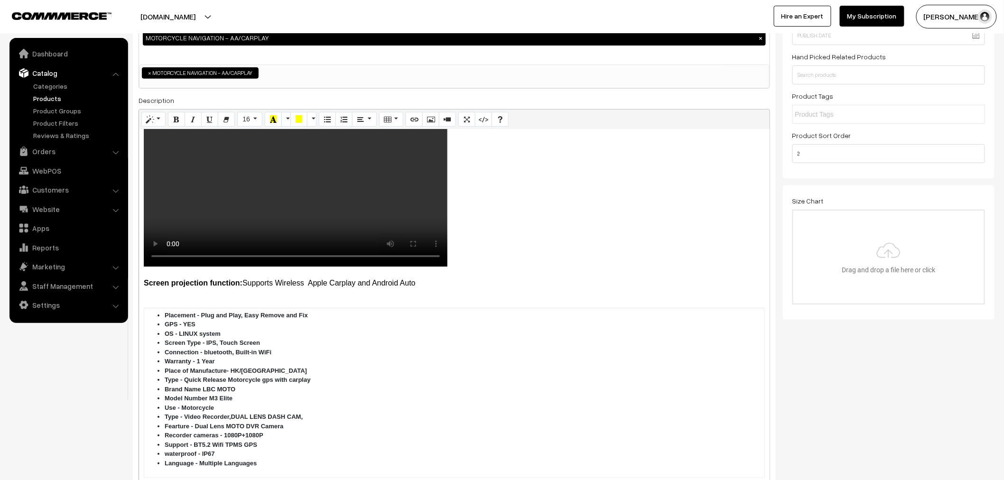
scroll to position [0, 0]
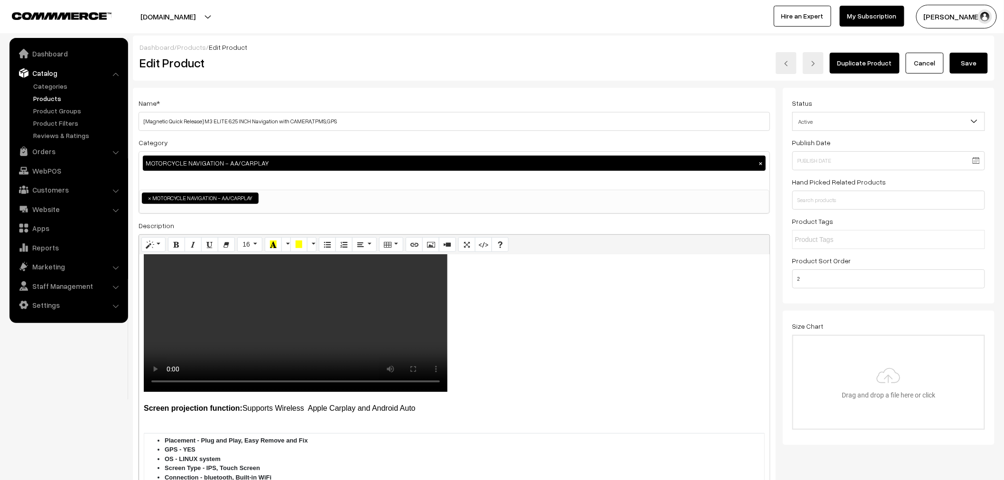
drag, startPoint x: 976, startPoint y: 70, endPoint x: 923, endPoint y: 60, distance: 53.6
click at [975, 71] on button "Save" at bounding box center [969, 63] width 38 height 21
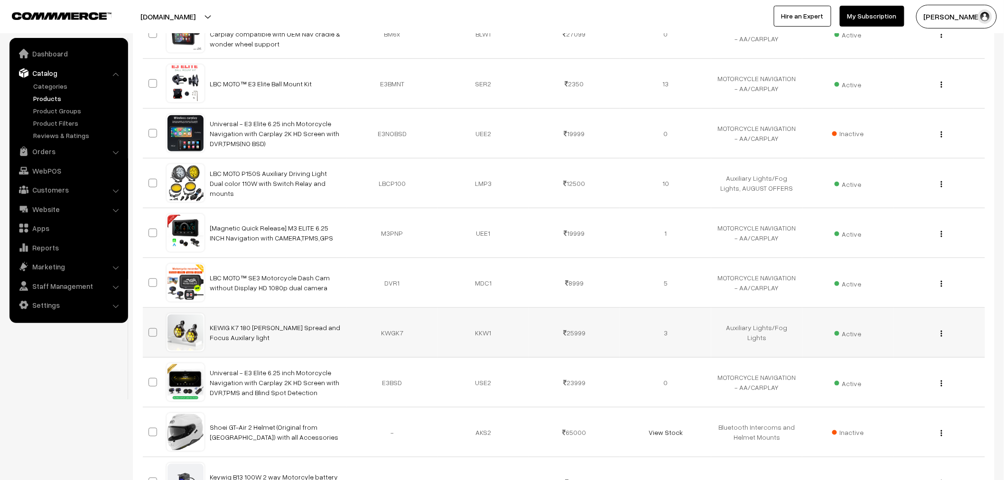
scroll to position [211, 0]
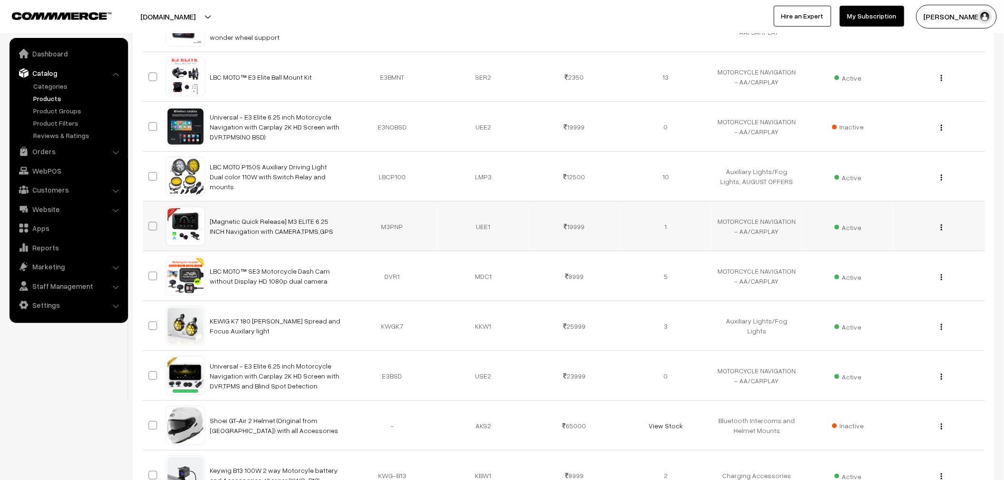
click at [940, 230] on button "button" at bounding box center [941, 227] width 2 height 8
click at [879, 264] on link "Edit" at bounding box center [899, 261] width 81 height 21
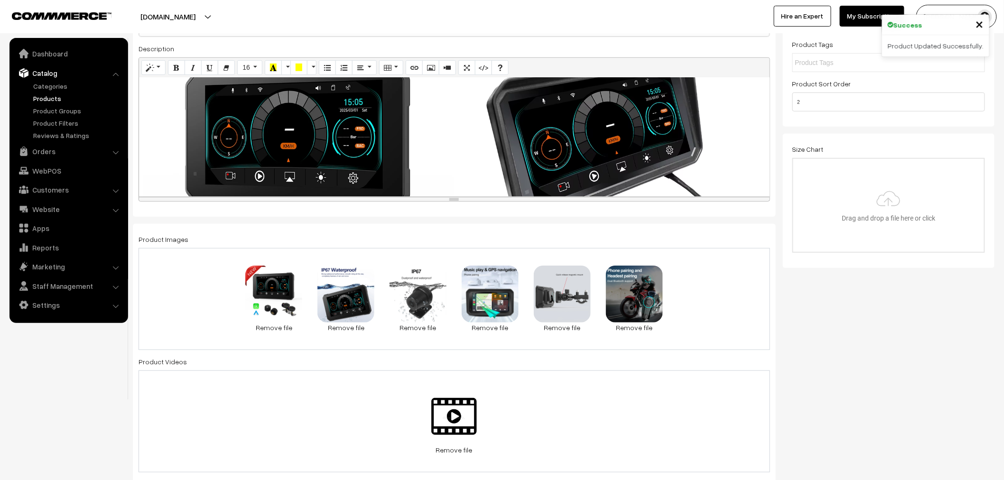
scroll to position [211, 0]
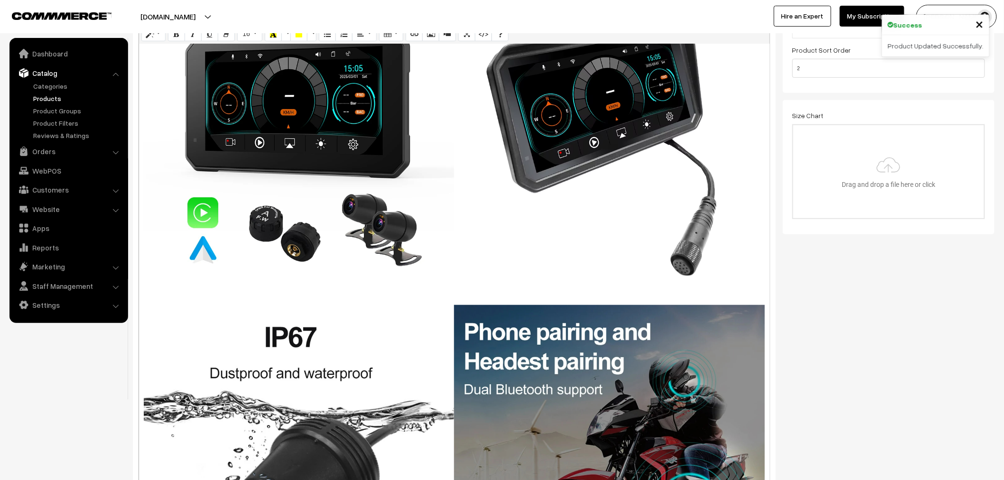
drag, startPoint x: 453, startPoint y: 168, endPoint x: 443, endPoint y: 505, distance: 337.0
click at [443, 270] on html "Thank you for showing interest. Our team will call you shortly. Close lbcmoto.c…" at bounding box center [502, 29] width 1004 height 480
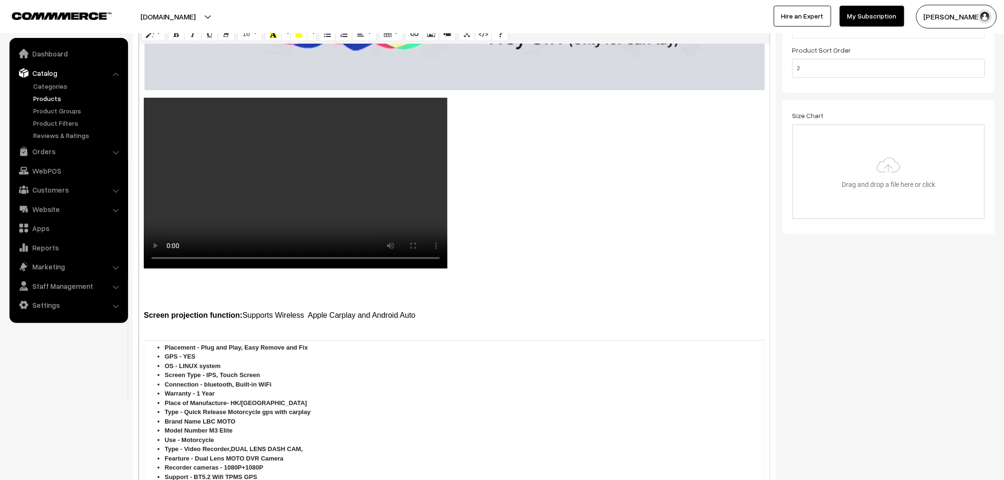
scroll to position [2741, 0]
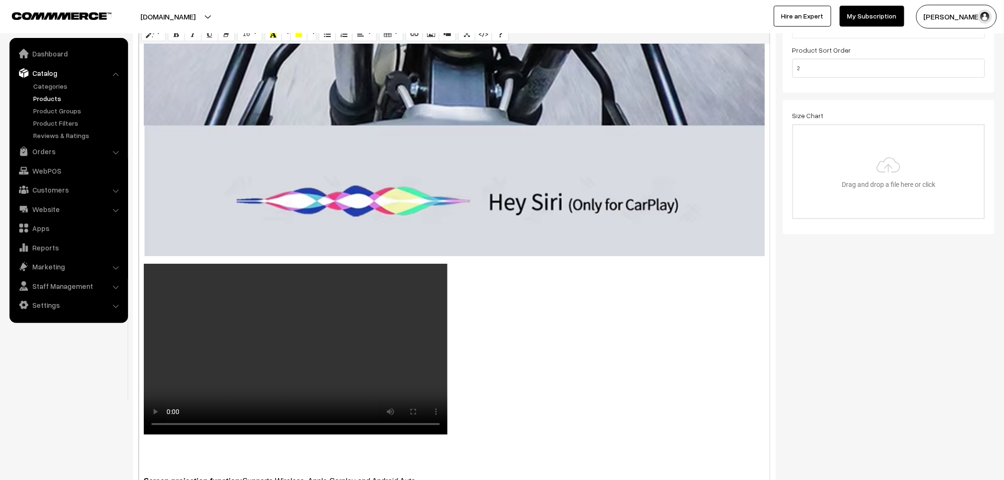
click at [424, 305] on video at bounding box center [296, 349] width 304 height 171
click at [513, 350] on p at bounding box center [454, 351] width 621 height 174
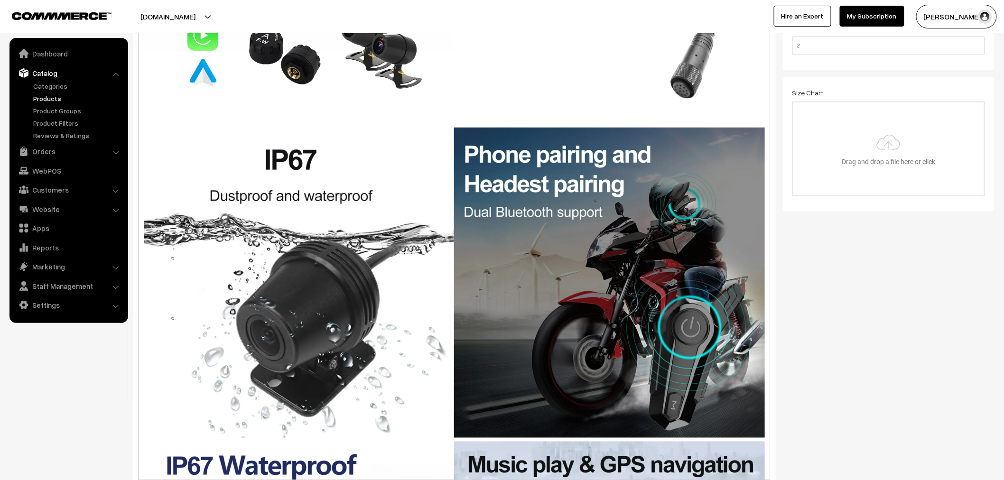
scroll to position [339, 0]
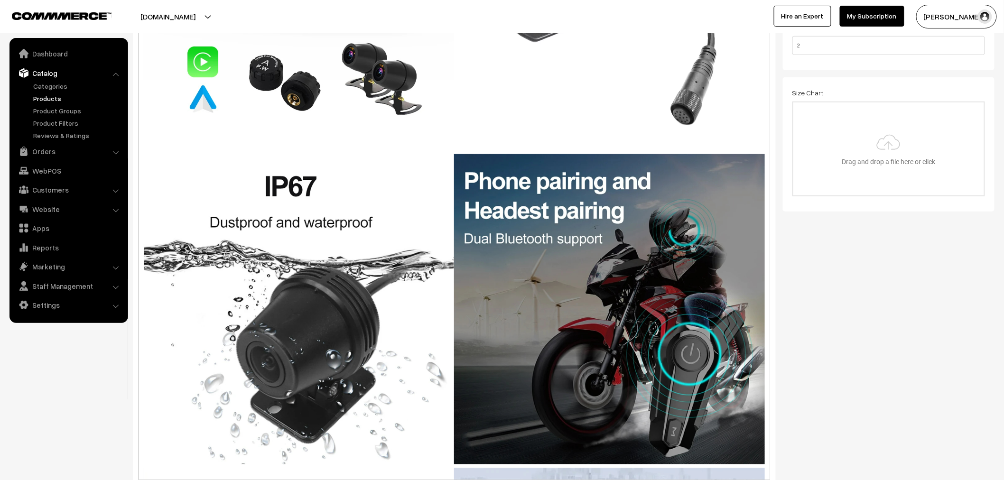
click at [579, 265] on div "Normal Quote Code Header 1 Header 2 Header 3 Header 4 Header 5 Header 6 16 8 9 …" at bounding box center [455, 243] width 632 height 484
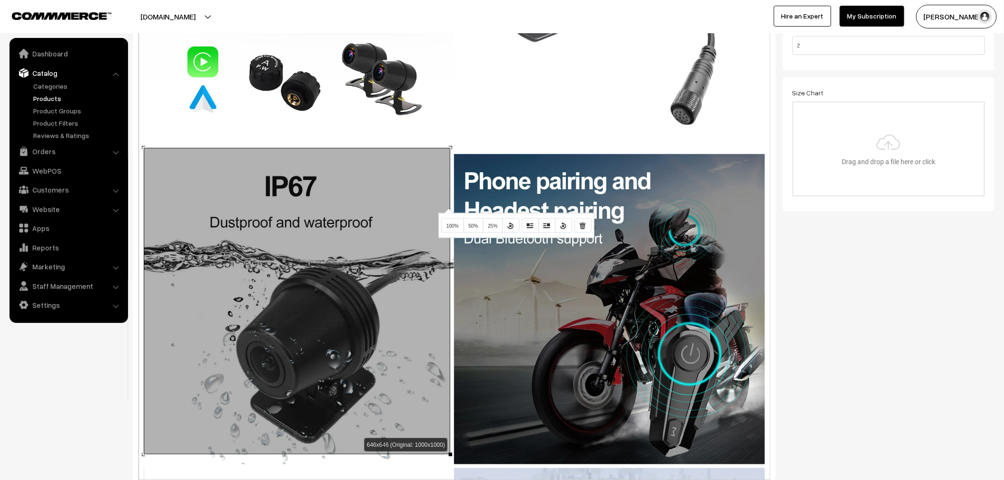
click at [447, 208] on div "646x646 (Original: 1000x1000) Screen projection function: Supports Wireless App…" at bounding box center [454, 250] width 631 height 458
click at [458, 132] on div "Normal Quote Code Header 1 Header 2 Header 3 Header 4 Header 5 Header 6 16 8 9 …" at bounding box center [455, 243] width 632 height 484
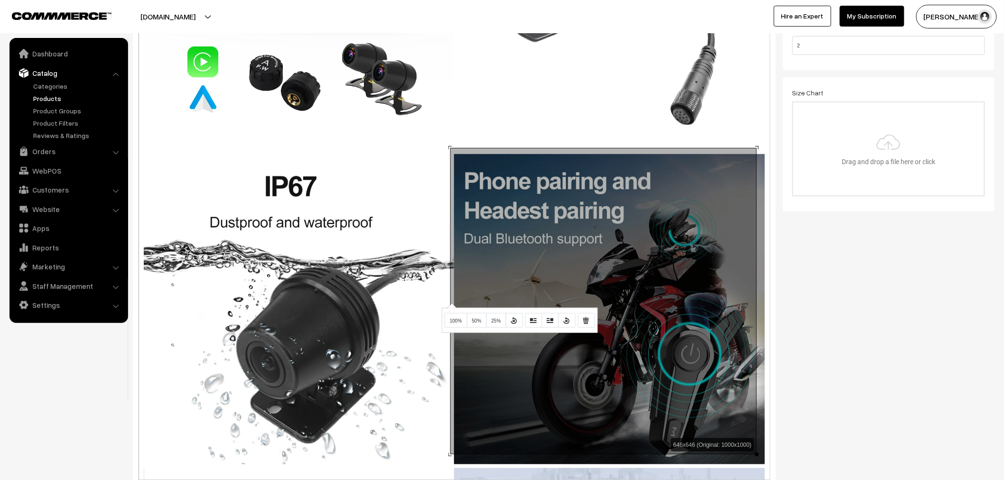
click at [451, 303] on div "646x646 (Original: 1000x1000) Screen projection function: Supports Wireless App…" at bounding box center [454, 250] width 631 height 458
click at [449, 296] on div "Normal Quote Code Header 1 Header 2 Header 3 Header 4 Header 5 Header 6 16 8 9 …" at bounding box center [455, 243] width 632 height 484
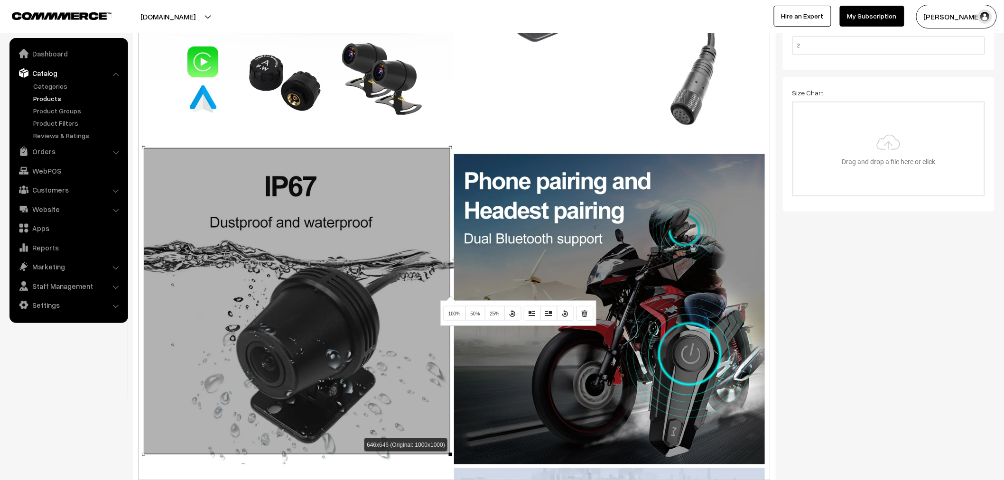
click at [449, 296] on div at bounding box center [451, 298] width 10 height 5
click at [140, 248] on div "Screen projection function: Supports Wireless Apple Carplay and Android Auto Pl…" at bounding box center [454, 250] width 631 height 458
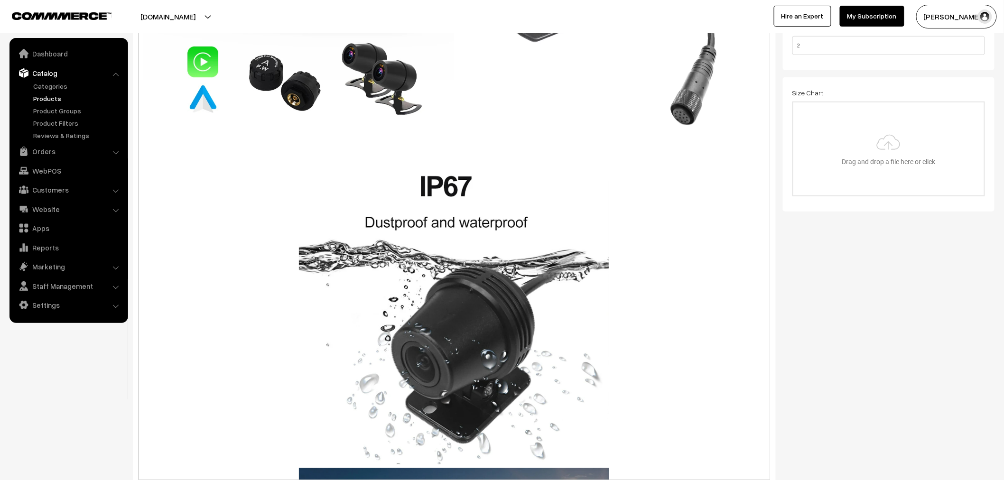
click at [652, 292] on h1 at bounding box center [454, 309] width 621 height 310
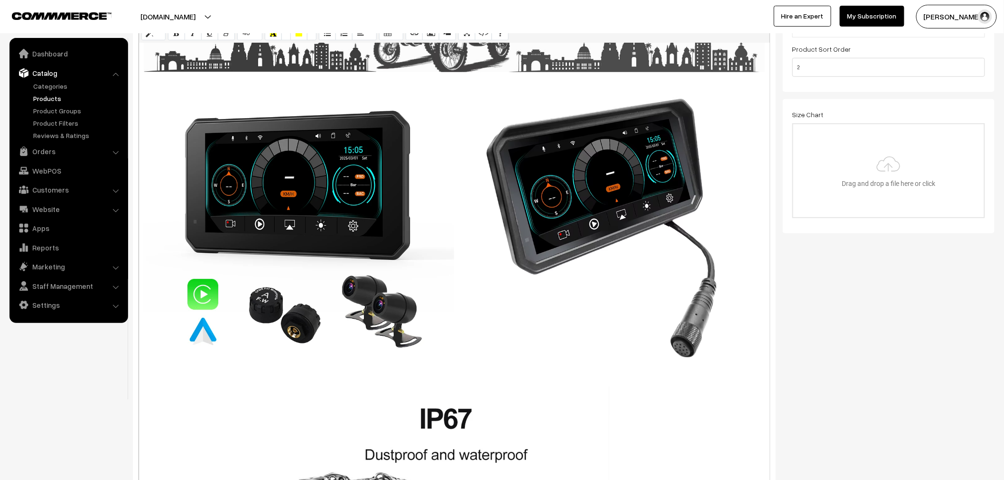
scroll to position [75, 0]
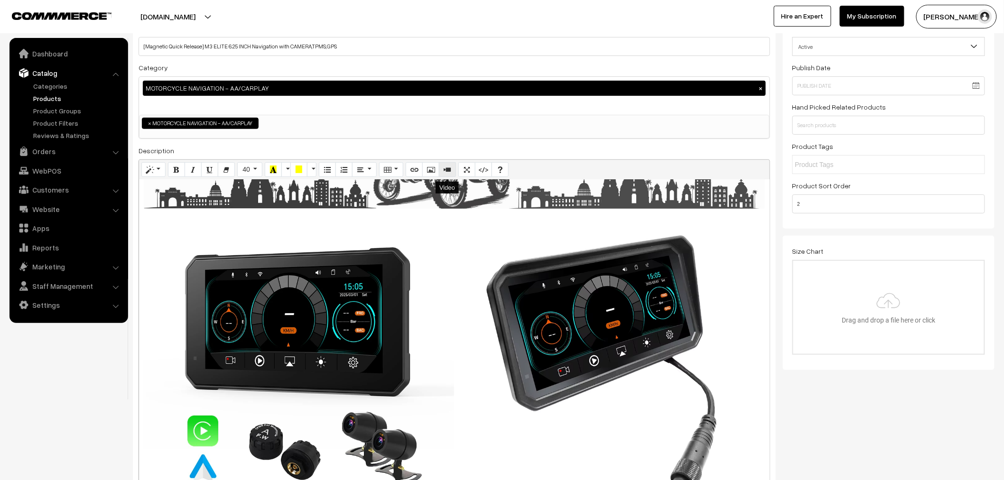
click at [450, 175] on button "Video" at bounding box center [447, 169] width 17 height 15
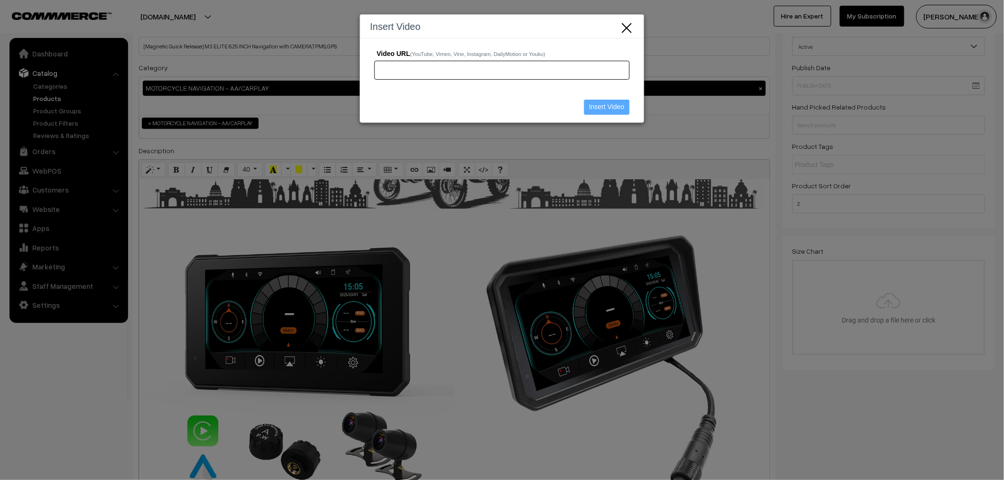
paste input "https://cdn.commmerce.com/uploads/live-by-compass-moto-designs/productImages/fu…"
drag, startPoint x: 609, startPoint y: 77, endPoint x: 632, endPoint y: 89, distance: 25.7
click at [632, 89] on div "Video URL (YouTube, Vimeo, Vine, Instagram, DailyMotion or Youku) https://cdn.c…" at bounding box center [502, 66] width 284 height 56
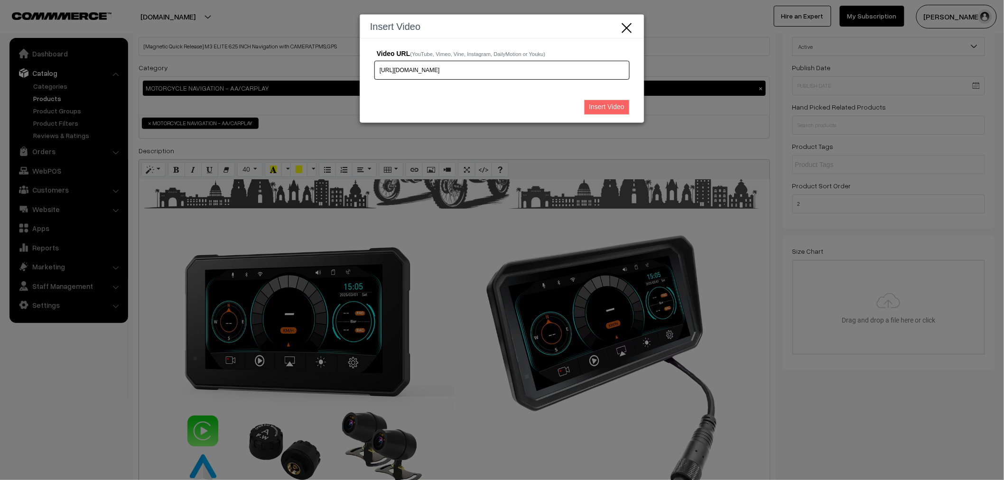
type input "https://cdn.commmerce.com/uploads/live-by-compass-moto-designs/productImages/fu…"
click at [621, 110] on input "Insert Video" at bounding box center [607, 107] width 46 height 15
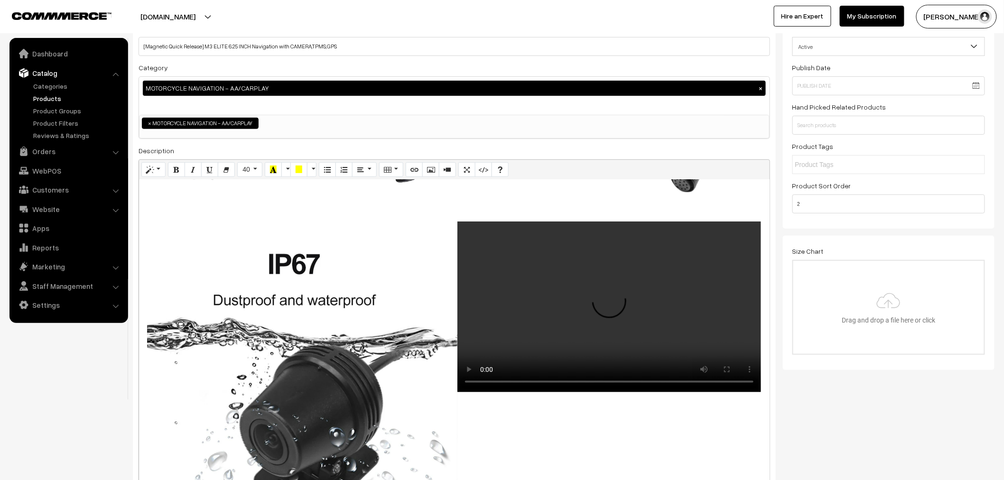
scroll to position [474, 0]
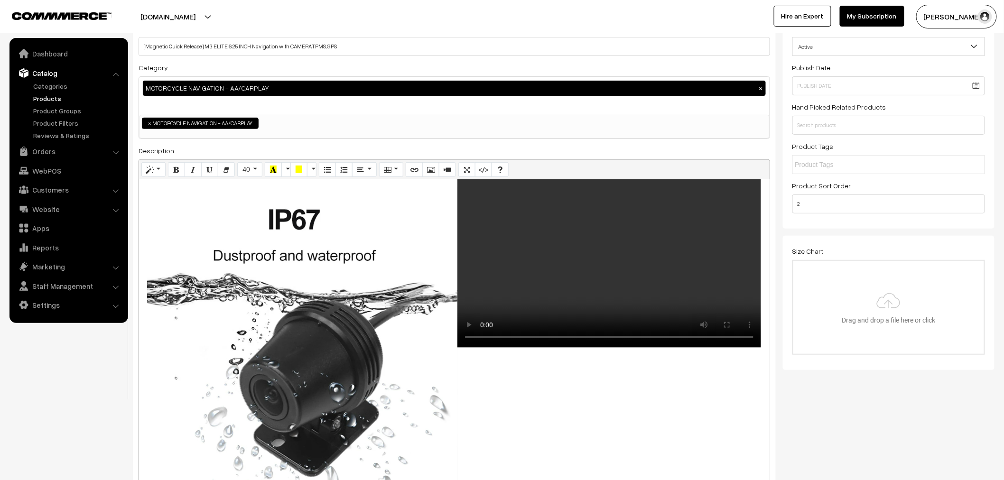
click at [757, 307] on div "Screen projection function: Supports Wireless Apple Carplay and Android Auto Pl…" at bounding box center [454, 409] width 631 height 458
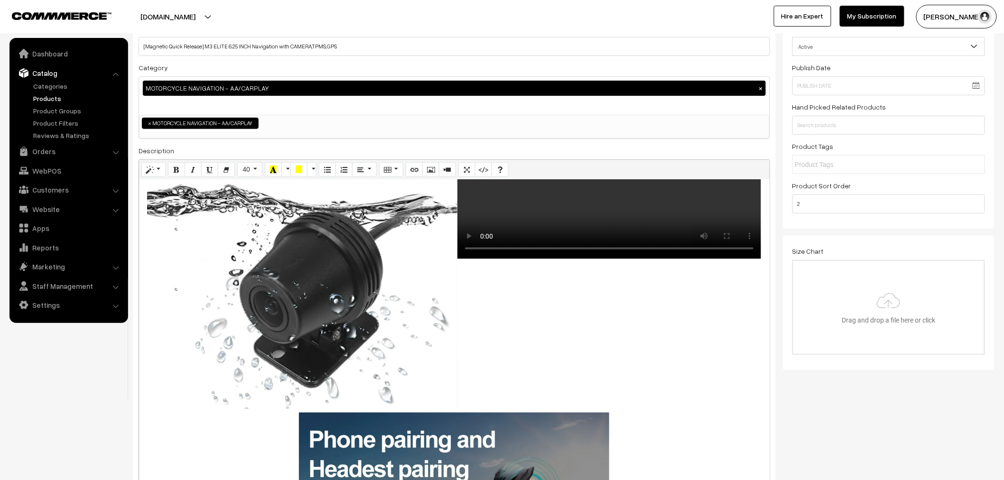
scroll to position [685, 0]
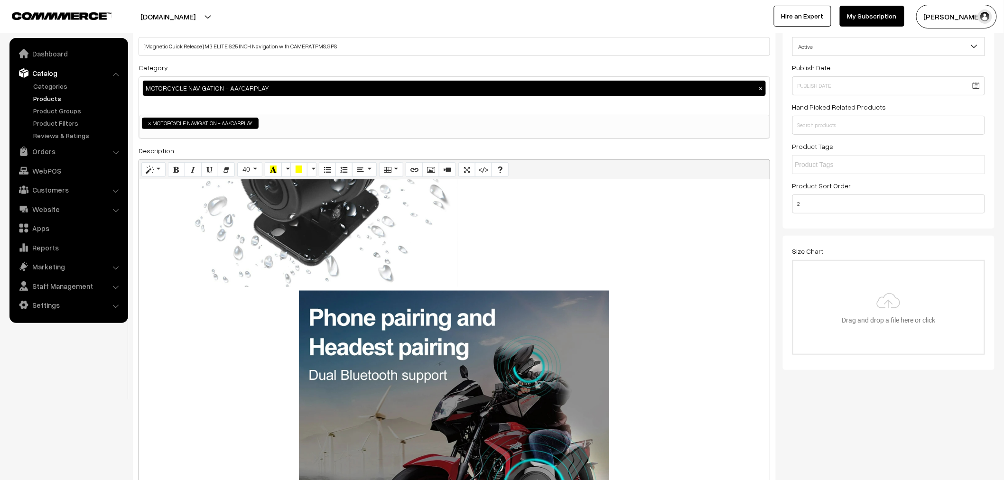
click at [269, 341] on h1 at bounding box center [454, 446] width 621 height 310
click at [296, 367] on h1 at bounding box center [454, 446] width 621 height 310
click at [288, 364] on h1 at bounding box center [454, 446] width 621 height 310
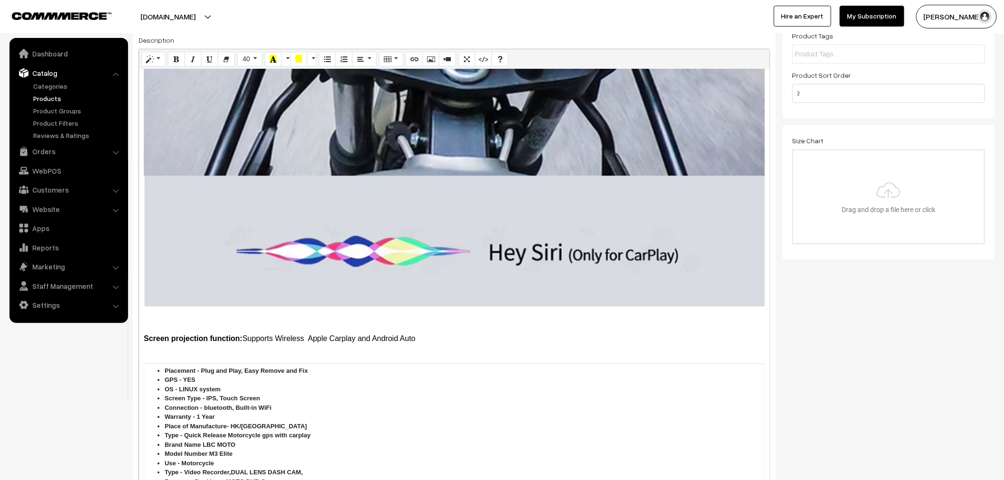
scroll to position [2869, 0]
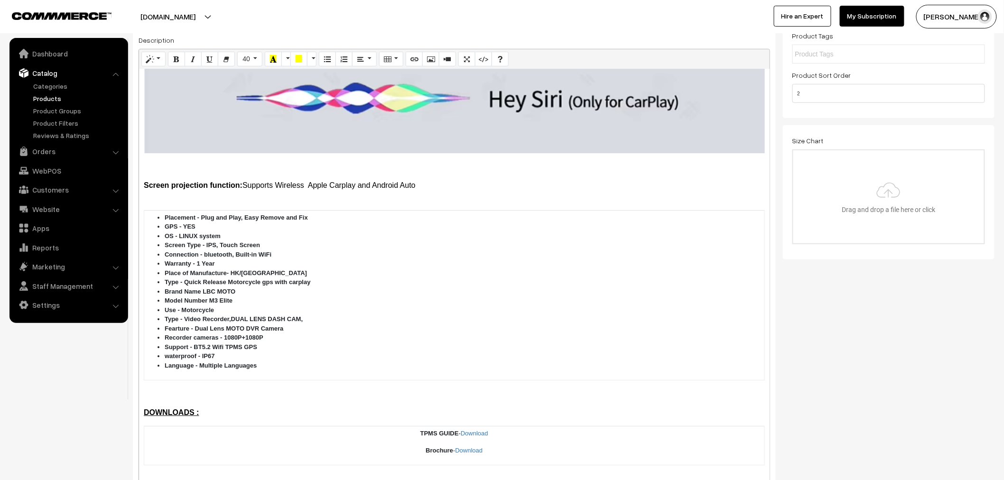
click at [298, 120] on div "Screen projection function: Supports Wireless Apple Carplay and Android Auto Pl…" at bounding box center [454, 298] width 631 height 458
click at [363, 61] on icon "Paragraph" at bounding box center [360, 59] width 7 height 8
click at [379, 74] on icon "Align center (CTRL+SHIFT+E)" at bounding box center [380, 77] width 7 height 8
click at [446, 54] on button "Video" at bounding box center [447, 59] width 17 height 15
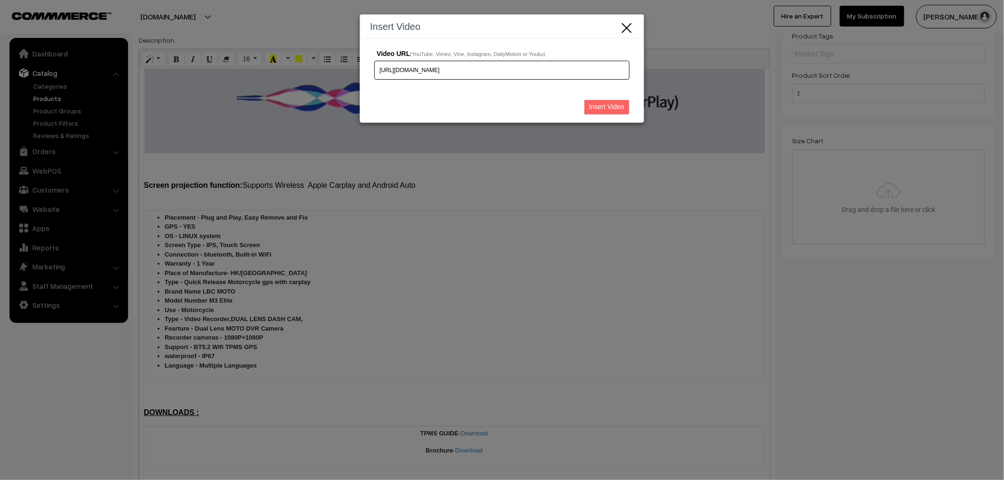
scroll to position [0, 159]
click at [610, 97] on div "Insert Video" at bounding box center [502, 109] width 284 height 28
click at [618, 106] on input "Insert Video" at bounding box center [607, 107] width 46 height 15
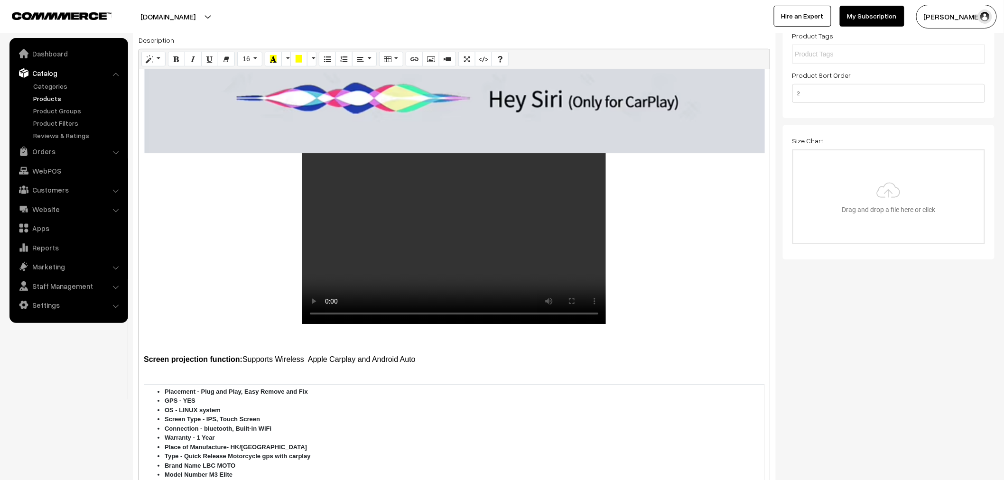
click at [587, 233] on video at bounding box center [454, 238] width 304 height 171
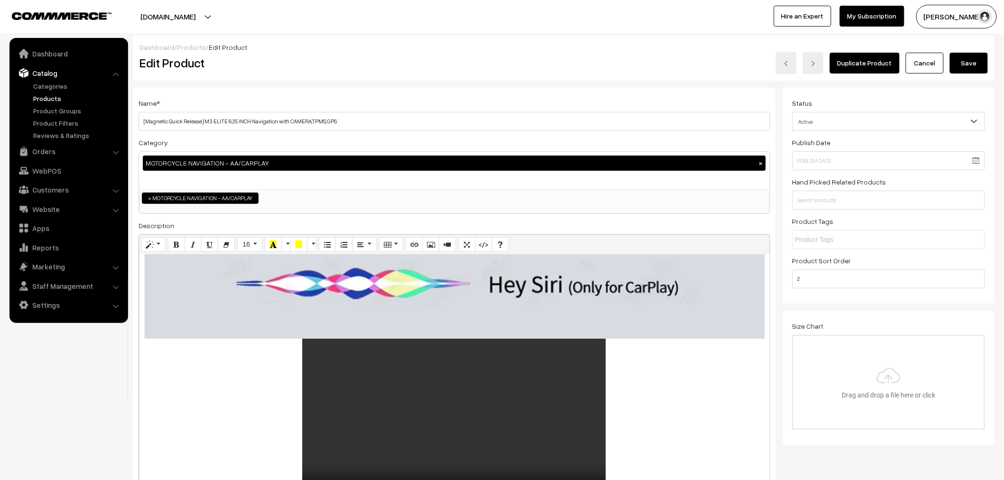
click at [967, 63] on button "Save" at bounding box center [969, 63] width 38 height 21
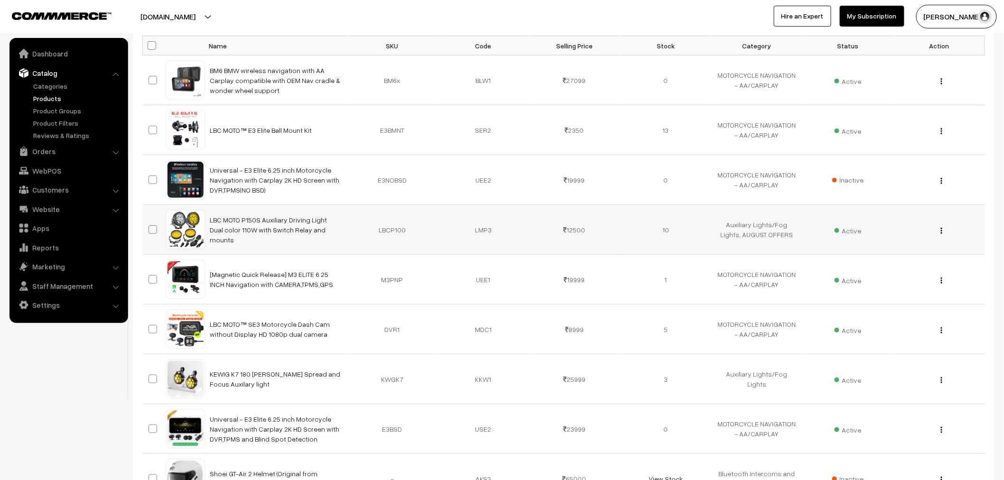
scroll to position [158, 0]
click at [940, 283] on button "button" at bounding box center [941, 280] width 2 height 8
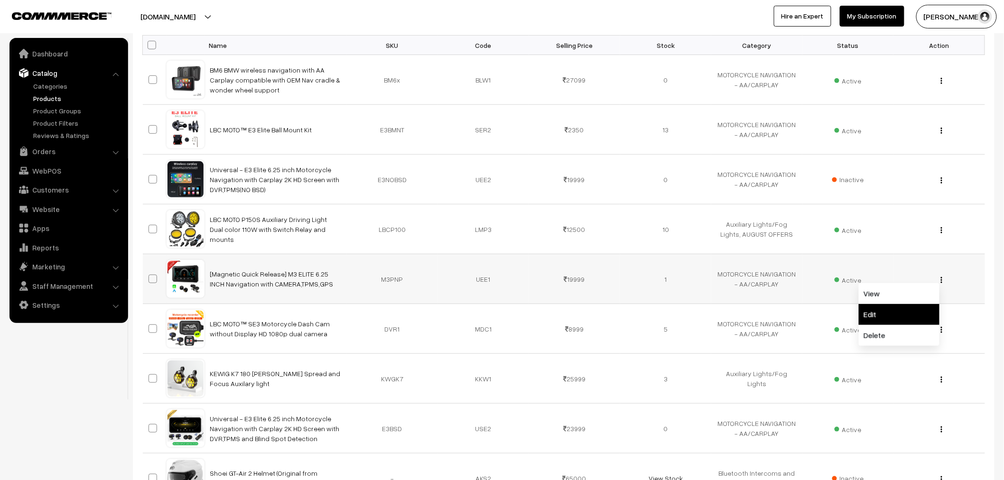
click at [921, 307] on link "Edit" at bounding box center [899, 314] width 81 height 21
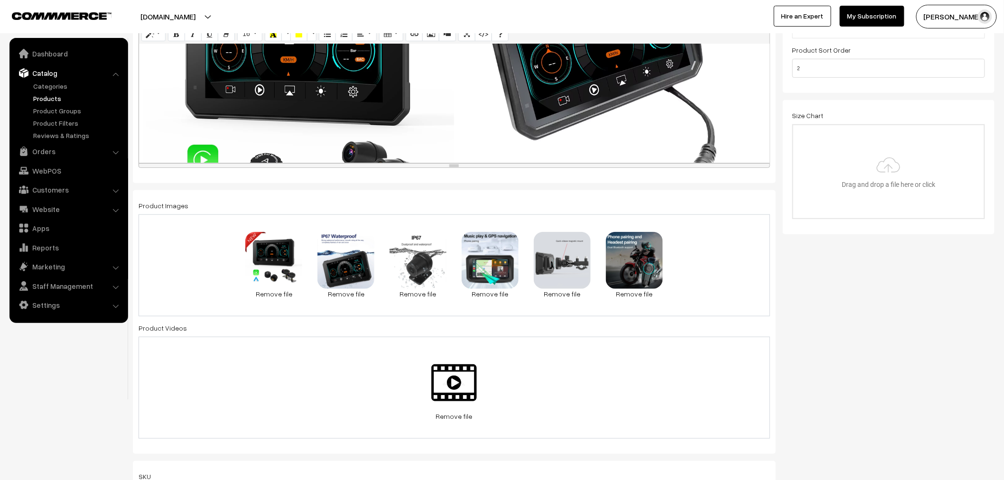
scroll to position [527, 0]
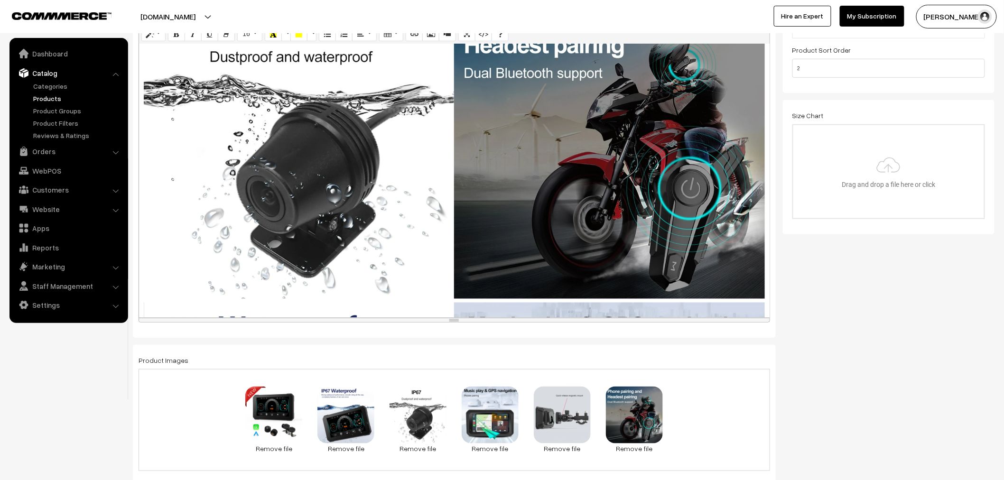
drag, startPoint x: 514, startPoint y: 165, endPoint x: 516, endPoint y: 459, distance: 293.7
click at [516, 270] on html "Thank you for showing interest. Our team will call you shortly. Close [DOMAIN_N…" at bounding box center [502, 29] width 1004 height 480
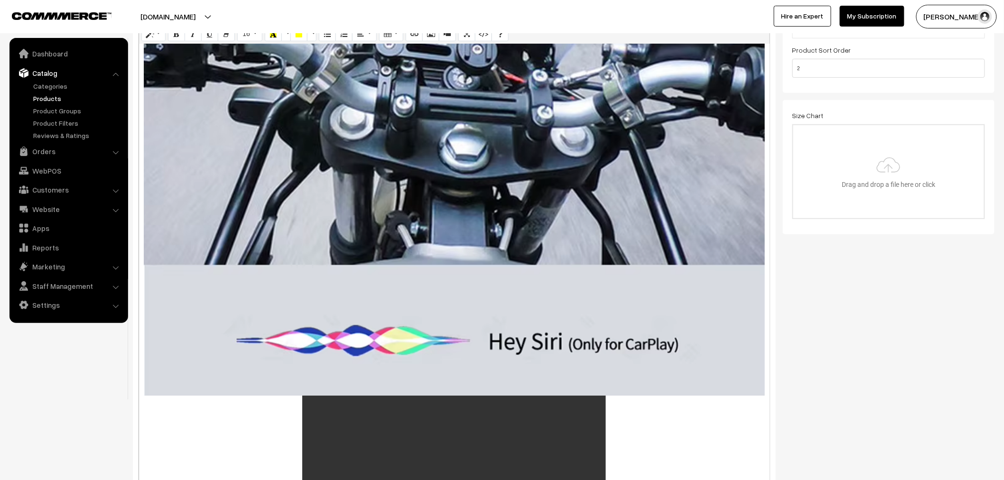
scroll to position [2794, 0]
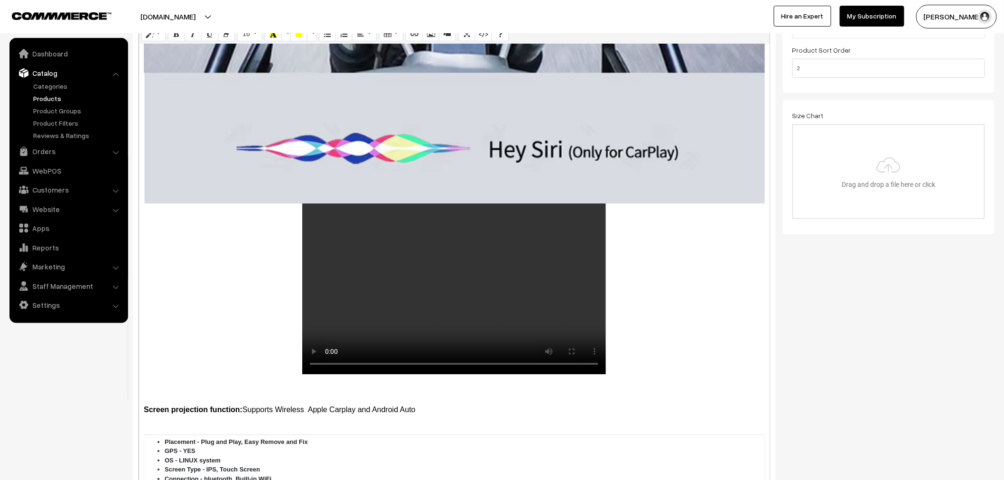
click at [761, 104] on div "Screen projection function: Supports Wireless Apple Carplay and Android Auto Pl…" at bounding box center [454, 270] width 631 height 453
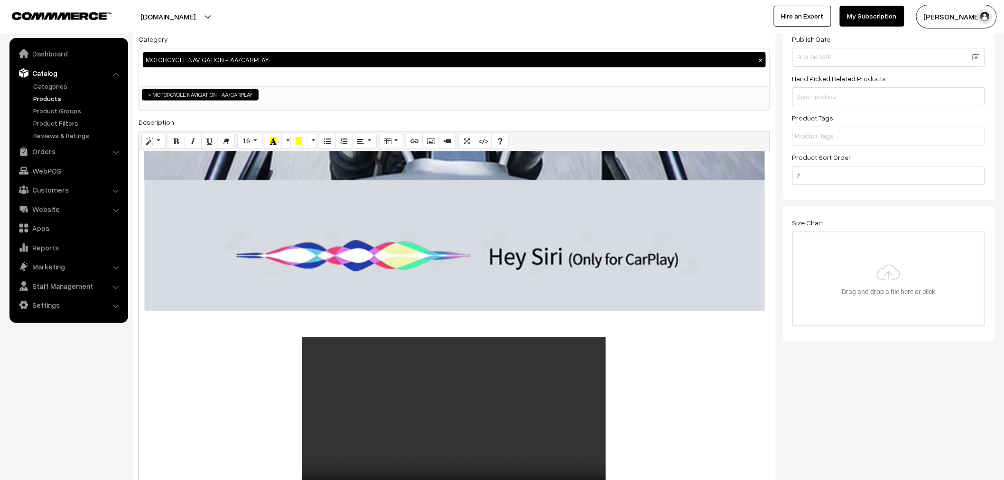
scroll to position [0, 0]
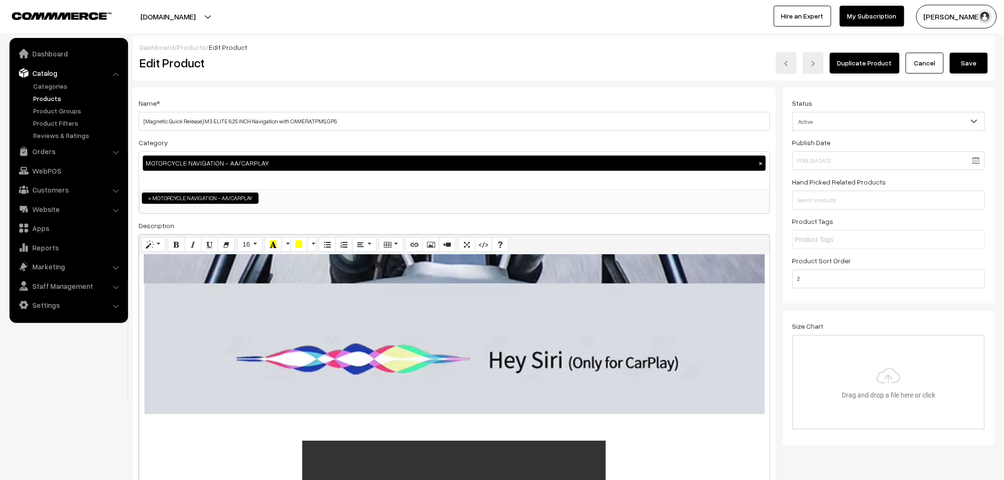
click at [971, 67] on button "Save" at bounding box center [969, 63] width 38 height 21
